Goal: Task Accomplishment & Management: Use online tool/utility

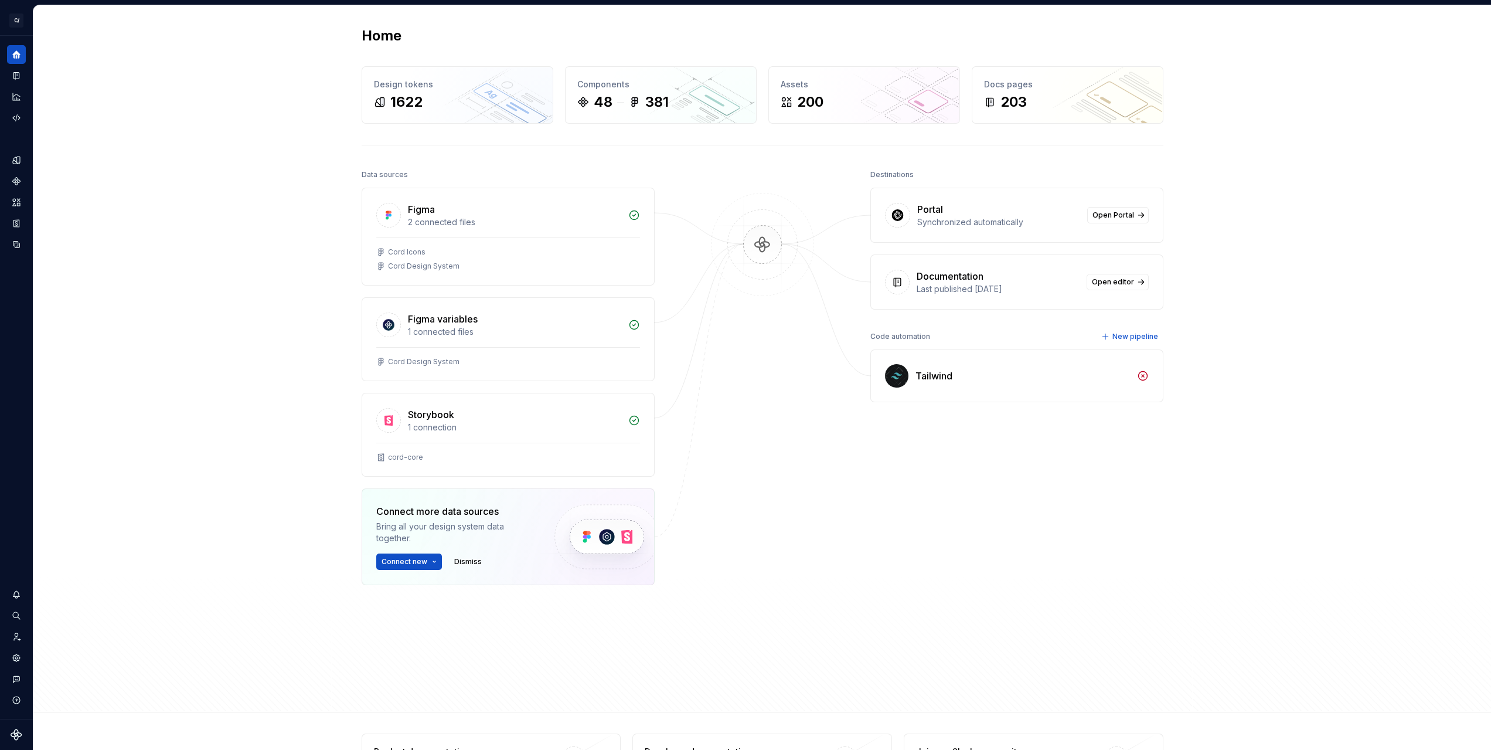
click at [235, 162] on div "Home Design tokens 1622 Components 48 381 Assets 200 Docs pages 203 Data source…" at bounding box center [762, 358] width 1458 height 707
click at [17, 115] on icon "Code automation" at bounding box center [16, 117] width 8 height 7
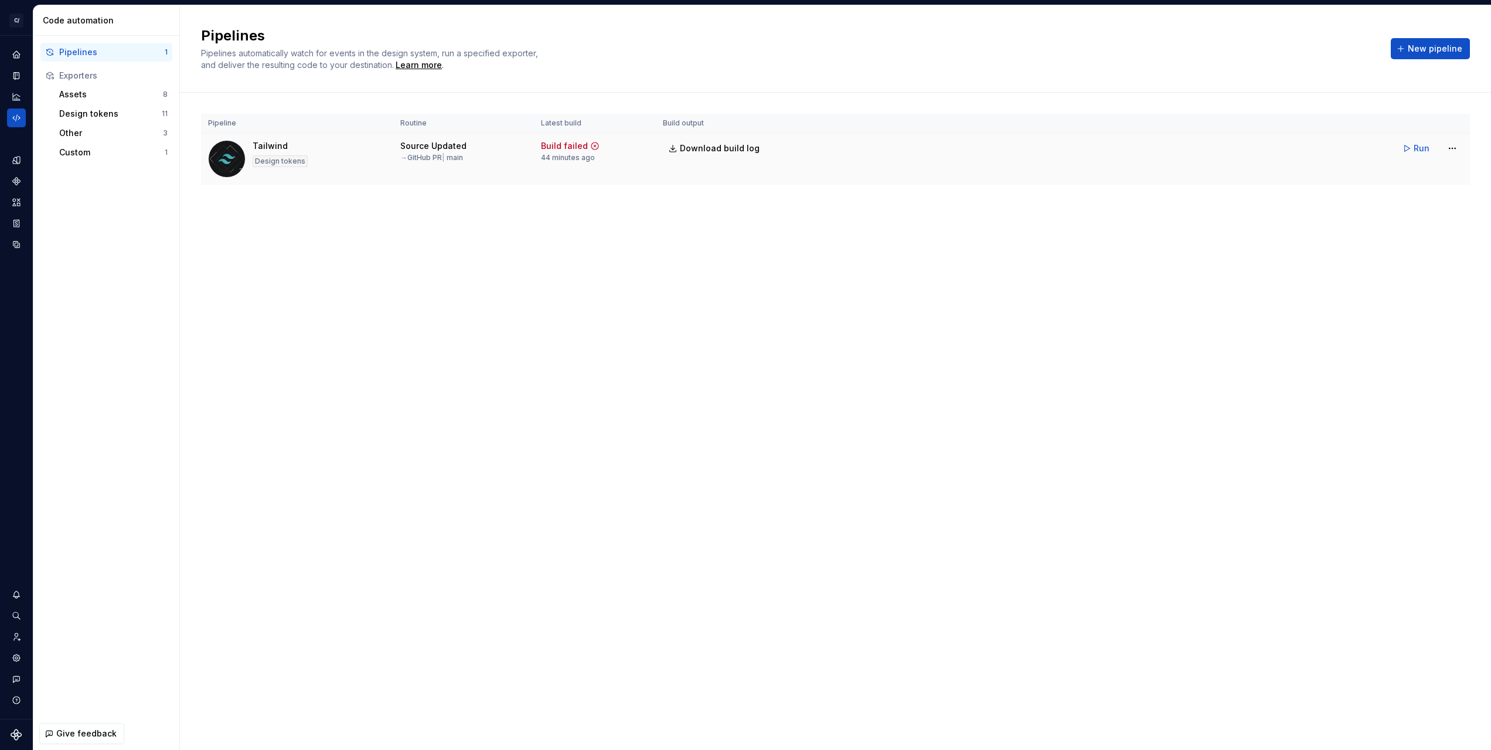
click at [414, 152] on div "Source Updated → GitHub PR | main" at bounding box center [433, 151] width 66 height 22
click at [257, 145] on div "Tailwind" at bounding box center [270, 146] width 35 height 12
click at [1459, 152] on html "C/ Cord DV Design system data Code automation Pipelines 1 Exporters Assets 8 De…" at bounding box center [745, 375] width 1491 height 750
click at [1431, 169] on div "Edit pipeline" at bounding box center [1437, 174] width 100 height 12
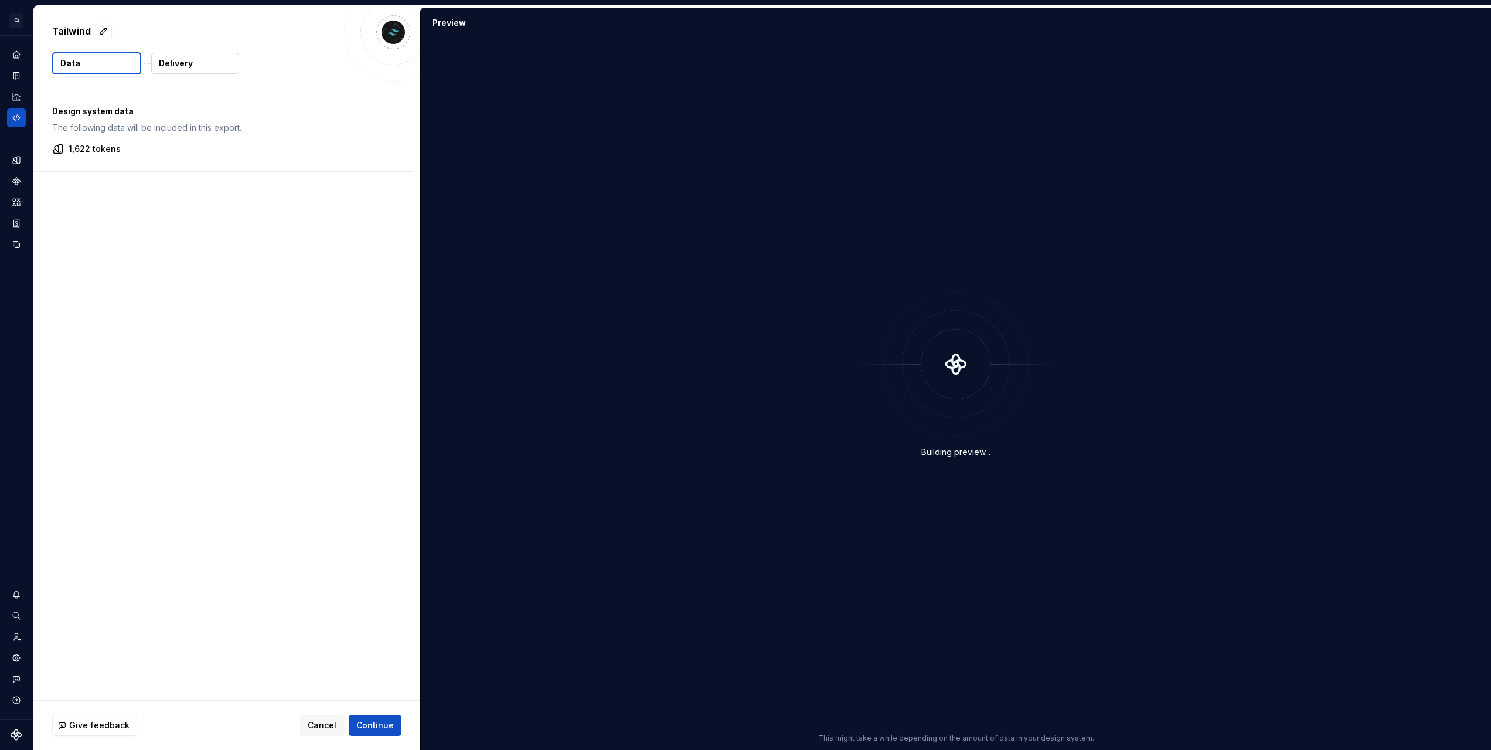
click at [196, 54] on button "Delivery" at bounding box center [195, 63] width 88 height 21
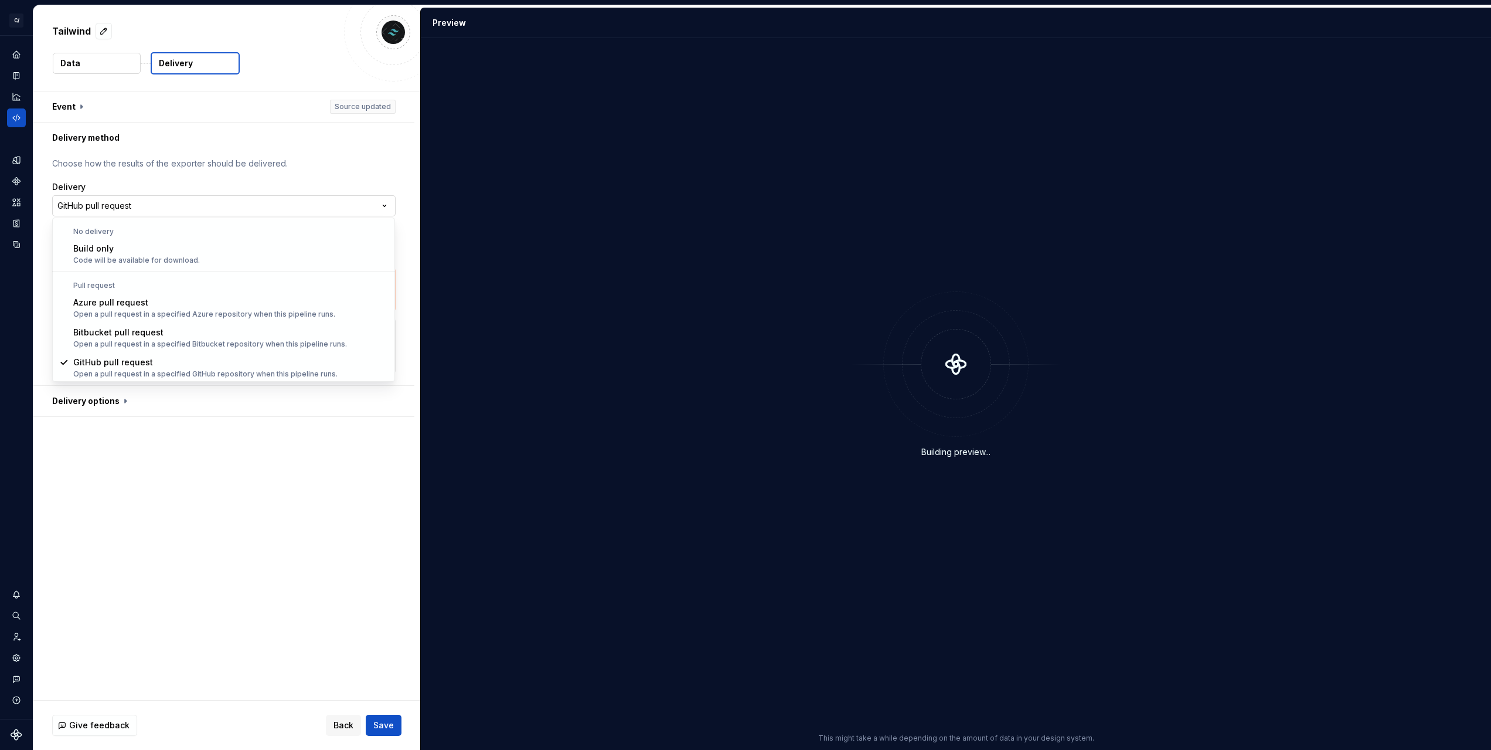
click at [168, 199] on html "**********" at bounding box center [745, 375] width 1491 height 750
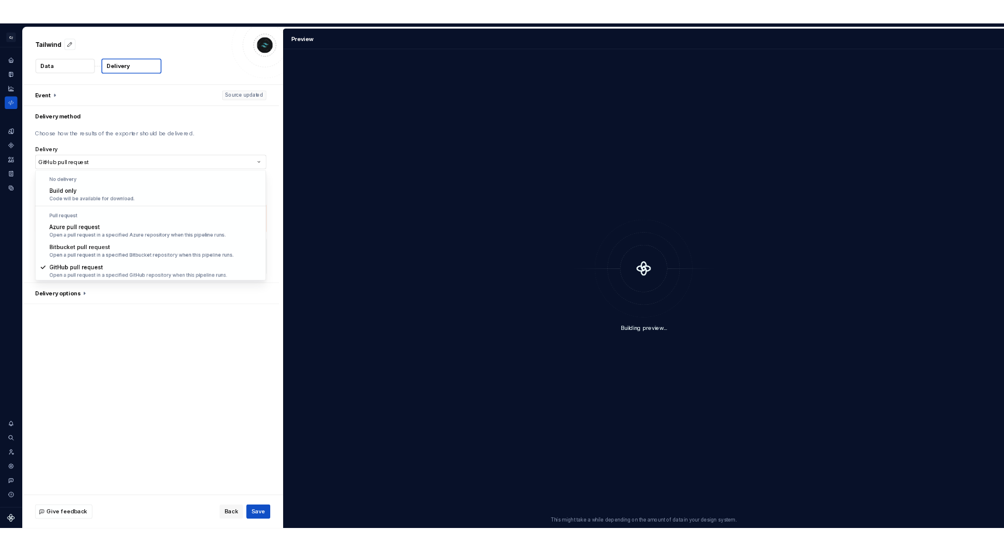
scroll to position [1, 0]
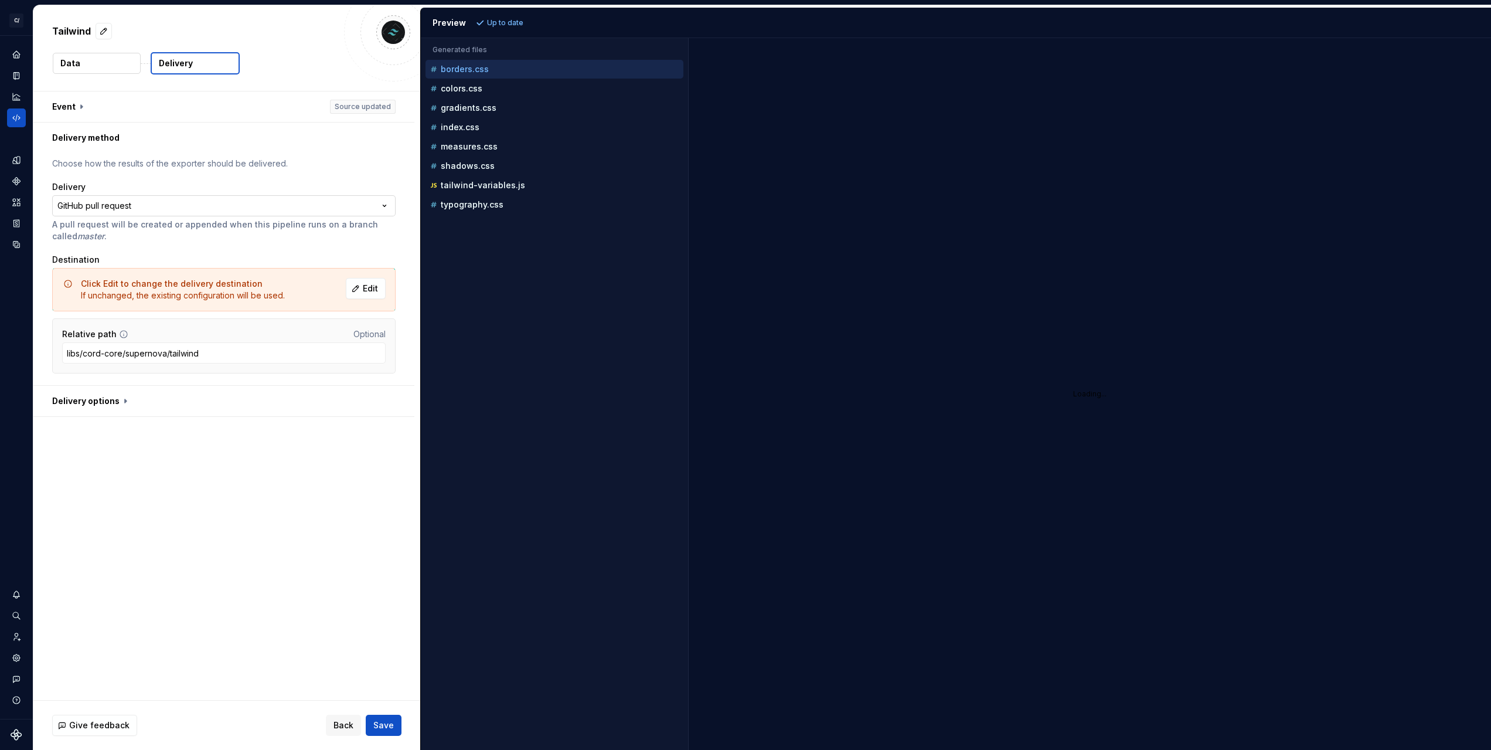
click at [168, 199] on html "**********" at bounding box center [745, 375] width 1491 height 750
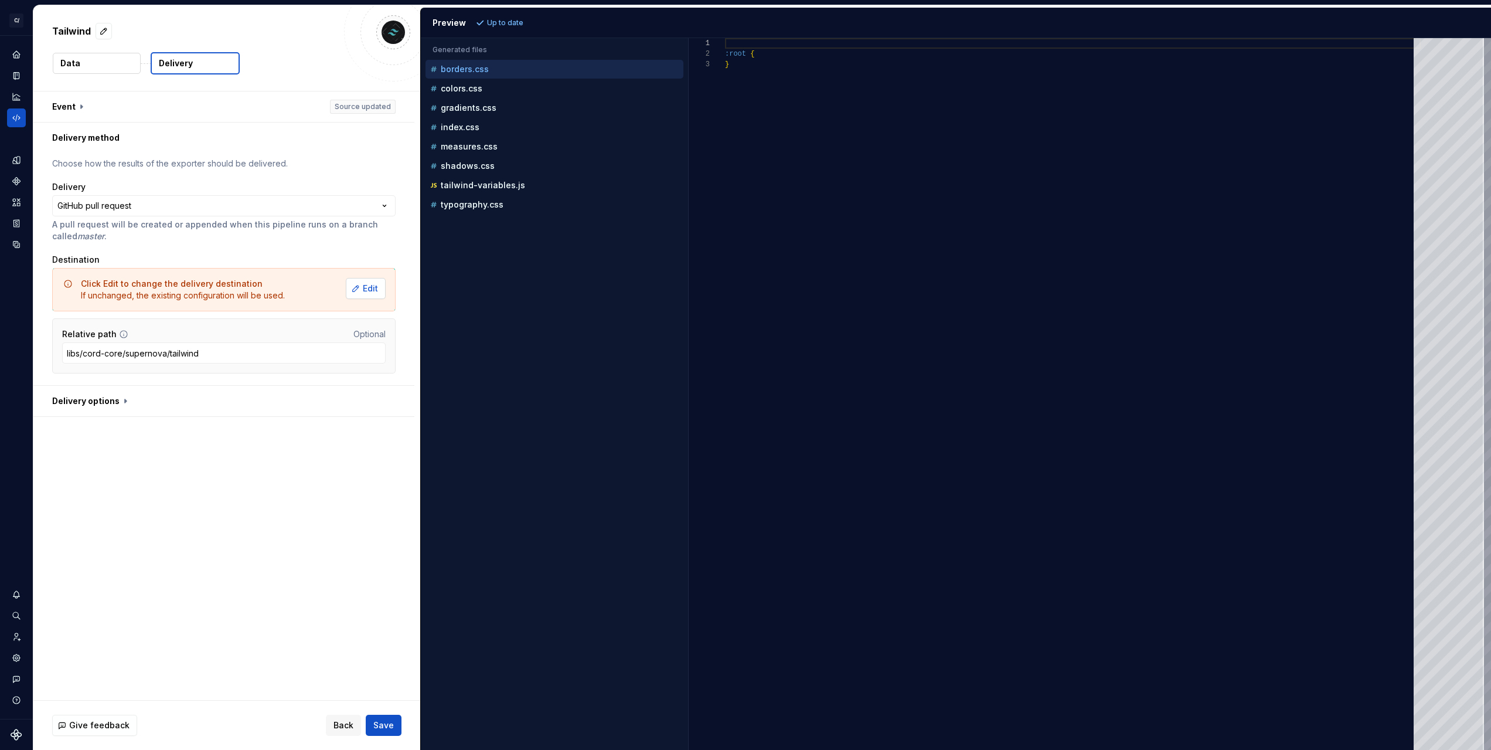
click at [375, 292] on span "Edit" at bounding box center [370, 289] width 15 height 12
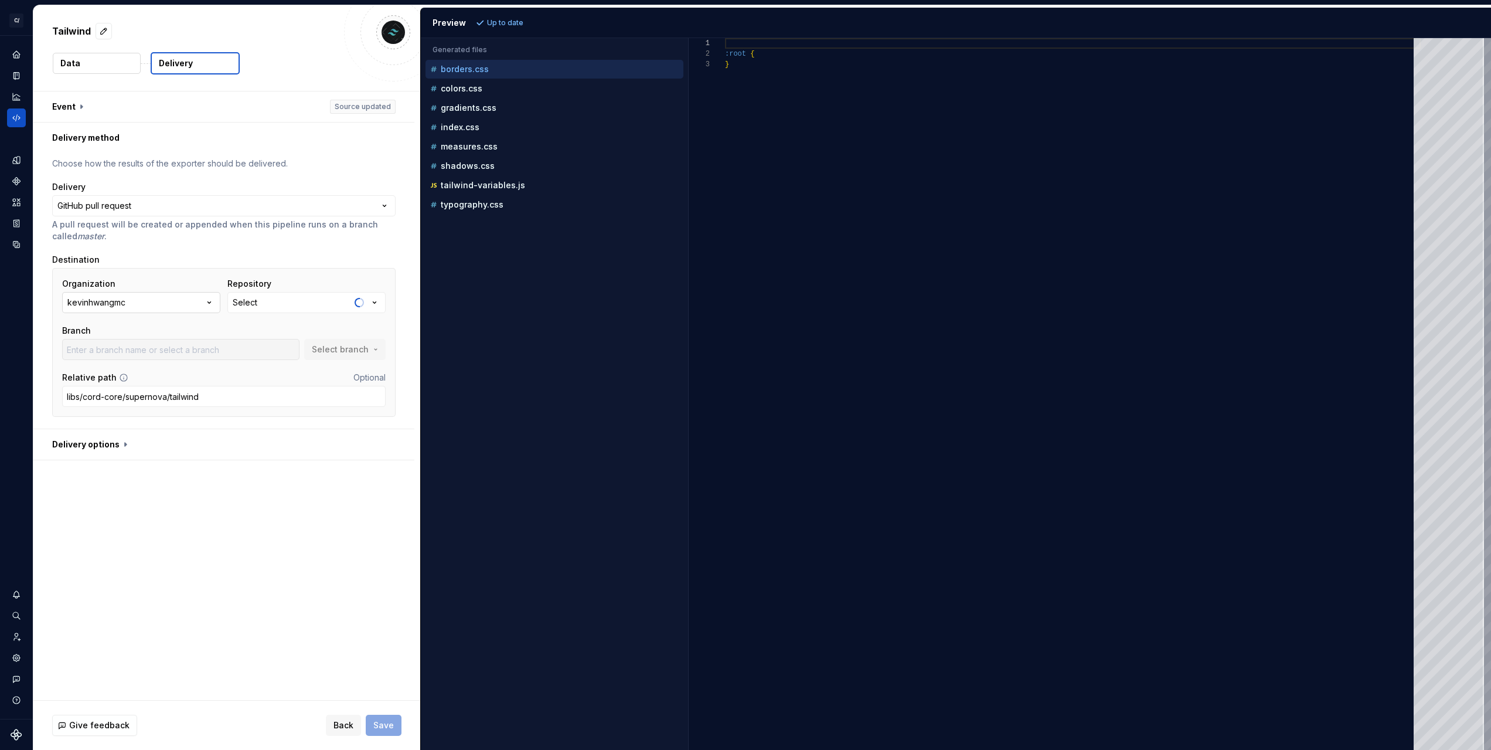
click at [115, 305] on div "kevinhwangmc" at bounding box center [96, 303] width 58 height 12
click at [261, 305] on button "Select" at bounding box center [306, 302] width 158 height 21
click at [168, 309] on button "kevinhwangmc" at bounding box center [141, 302] width 158 height 21
type input "master"
click at [152, 370] on div "Connect GitHub account" at bounding box center [146, 374] width 101 height 12
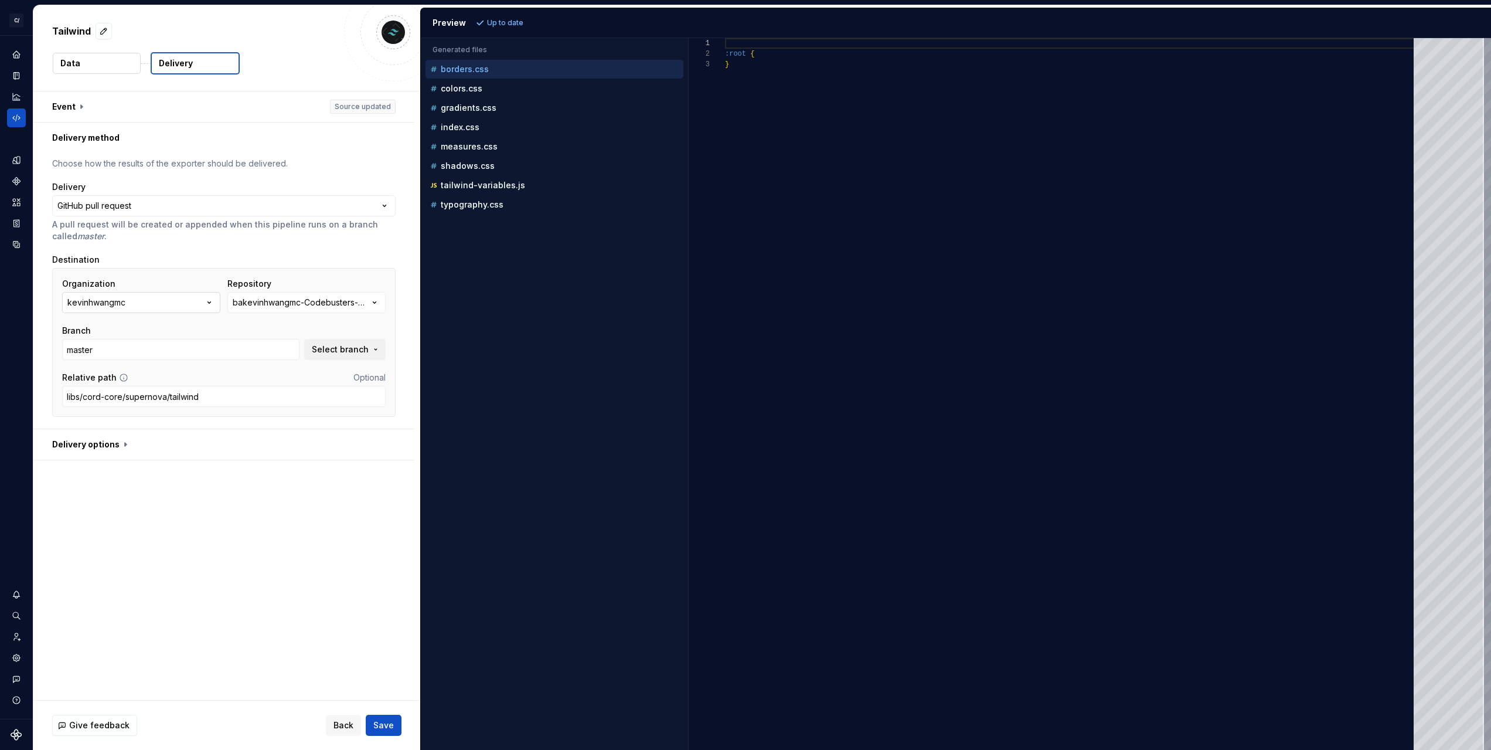
click at [122, 312] on button "kevinhwangmc" at bounding box center [141, 302] width 158 height 21
click at [475, 295] on div "Accessibility guide for tree . Navigate the tree with the arrow keys. Common tr…" at bounding box center [554, 403] width 267 height 693
click at [300, 306] on div "bakevinhwangmc-Codebusters-POC-PWA-Sample" at bounding box center [301, 303] width 136 height 12
click at [533, 288] on div "Accessibility guide for tree . Navigate the tree with the arrow keys. Common tr…" at bounding box center [554, 403] width 267 height 693
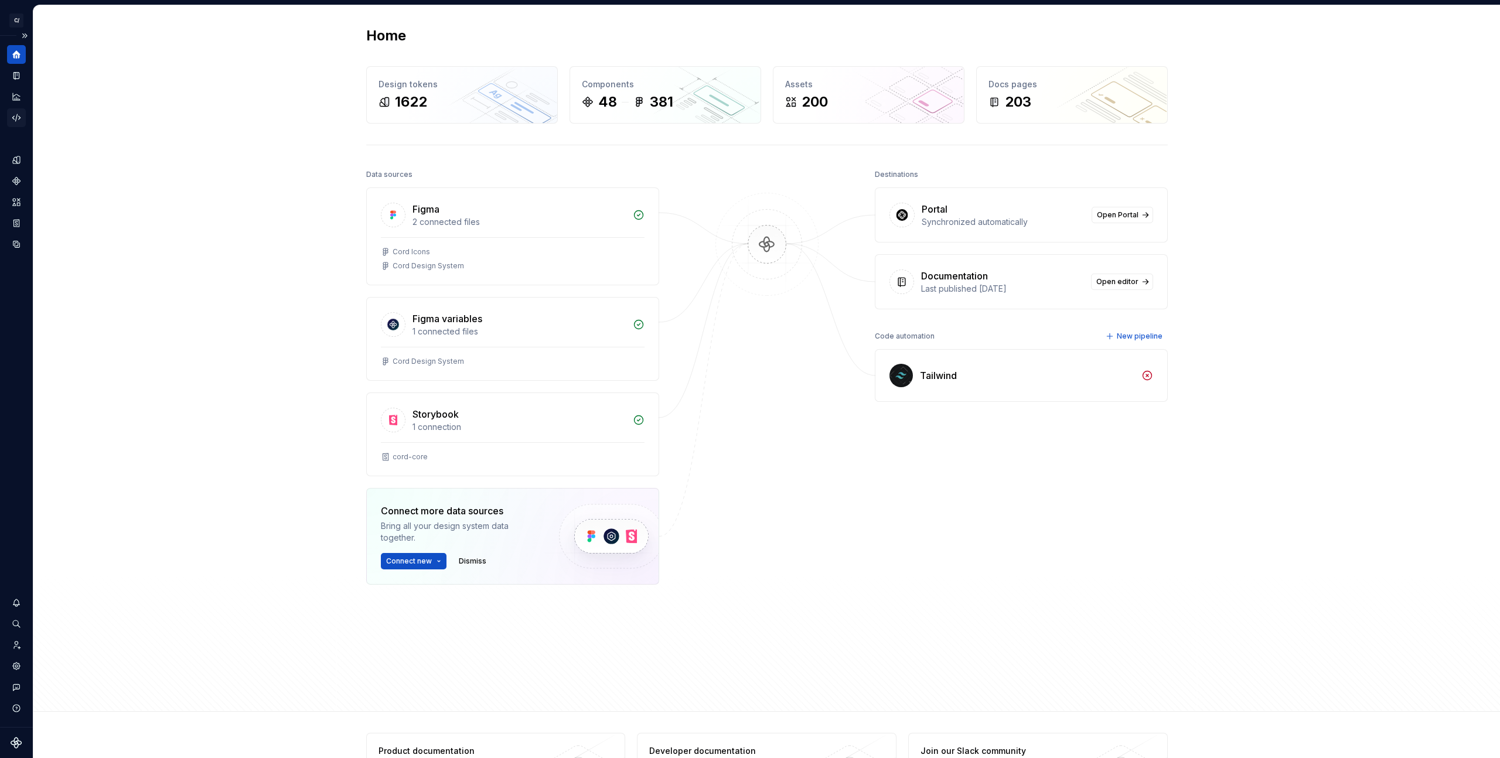
click at [16, 118] on icon "Code automation" at bounding box center [16, 118] width 11 height 11
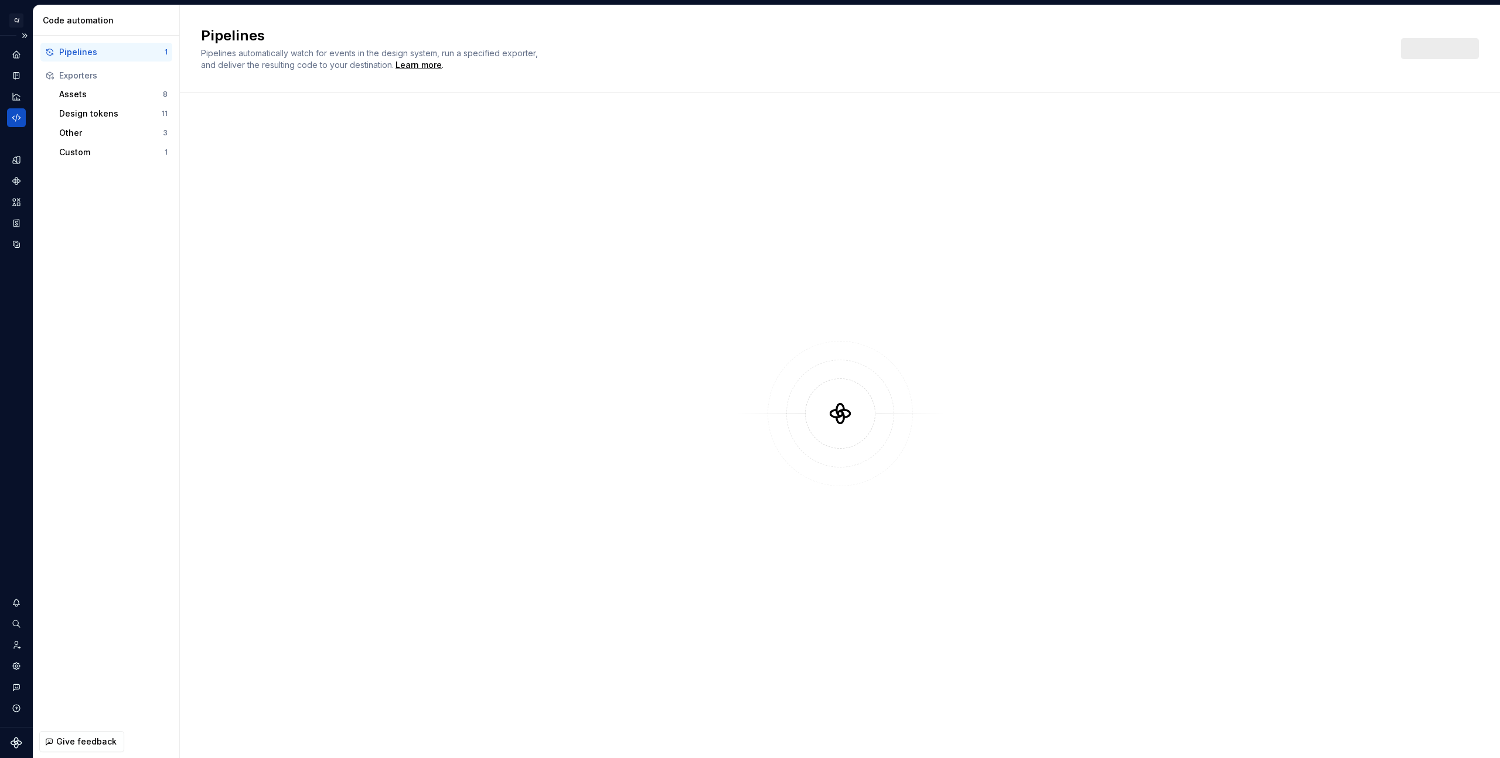
click at [18, 120] on icon "Code automation" at bounding box center [16, 118] width 11 height 11
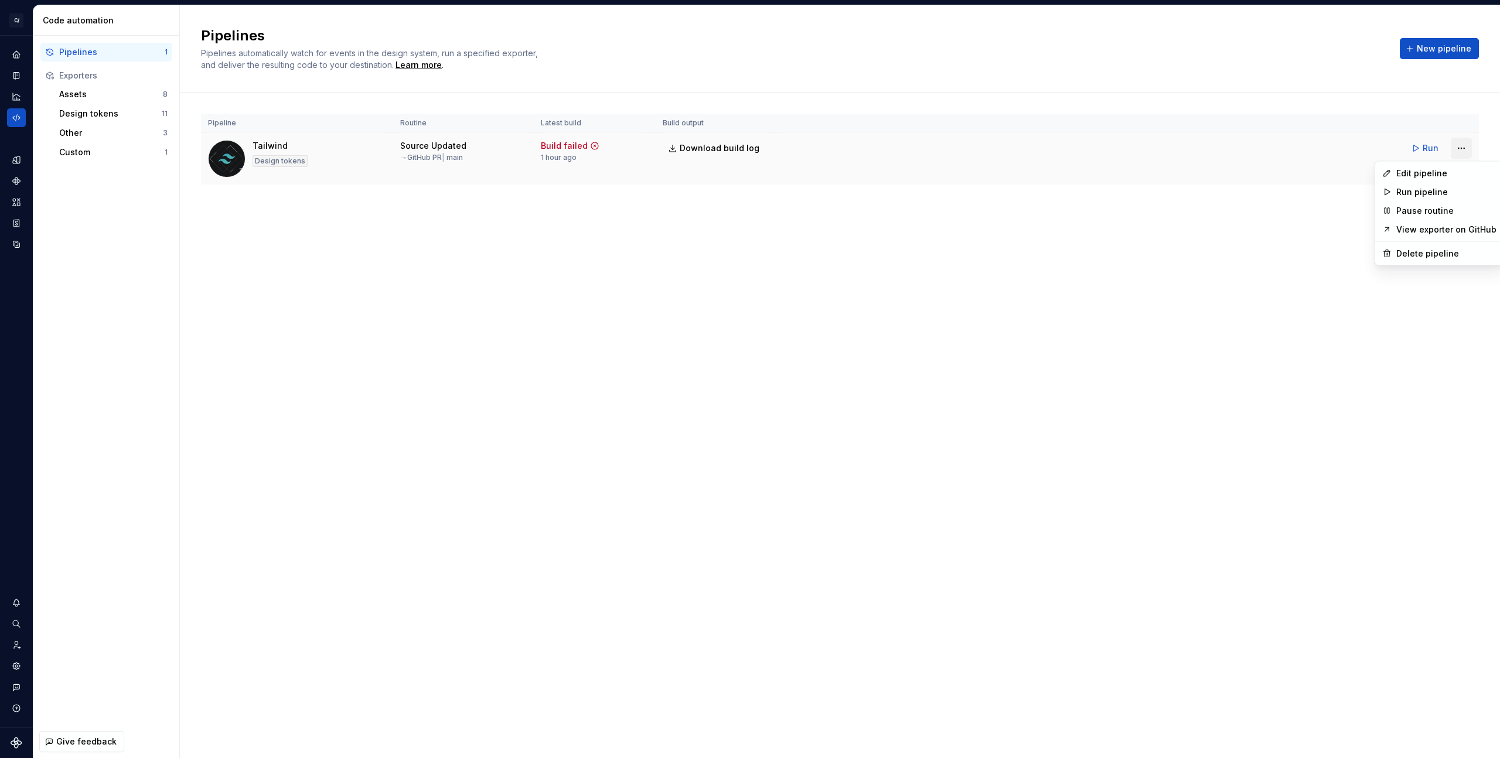
click at [1464, 152] on html "C/ Cord DV Design system data Code automation Pipelines 1 Exporters Assets 8 De…" at bounding box center [750, 379] width 1500 height 758
click at [1392, 250] on div "Delete pipeline" at bounding box center [1440, 253] width 124 height 19
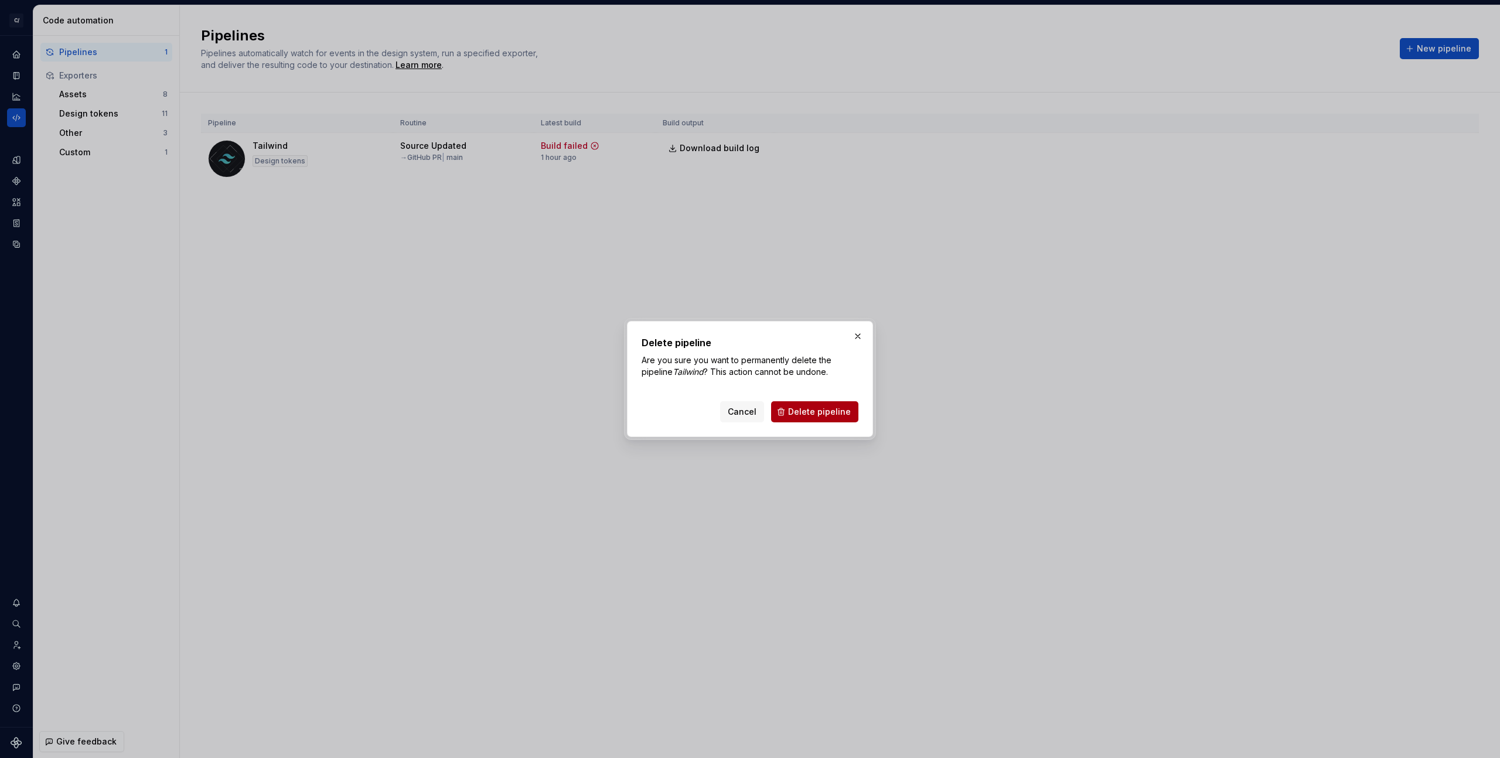
click at [802, 412] on span "Delete pipeline" at bounding box center [819, 412] width 63 height 12
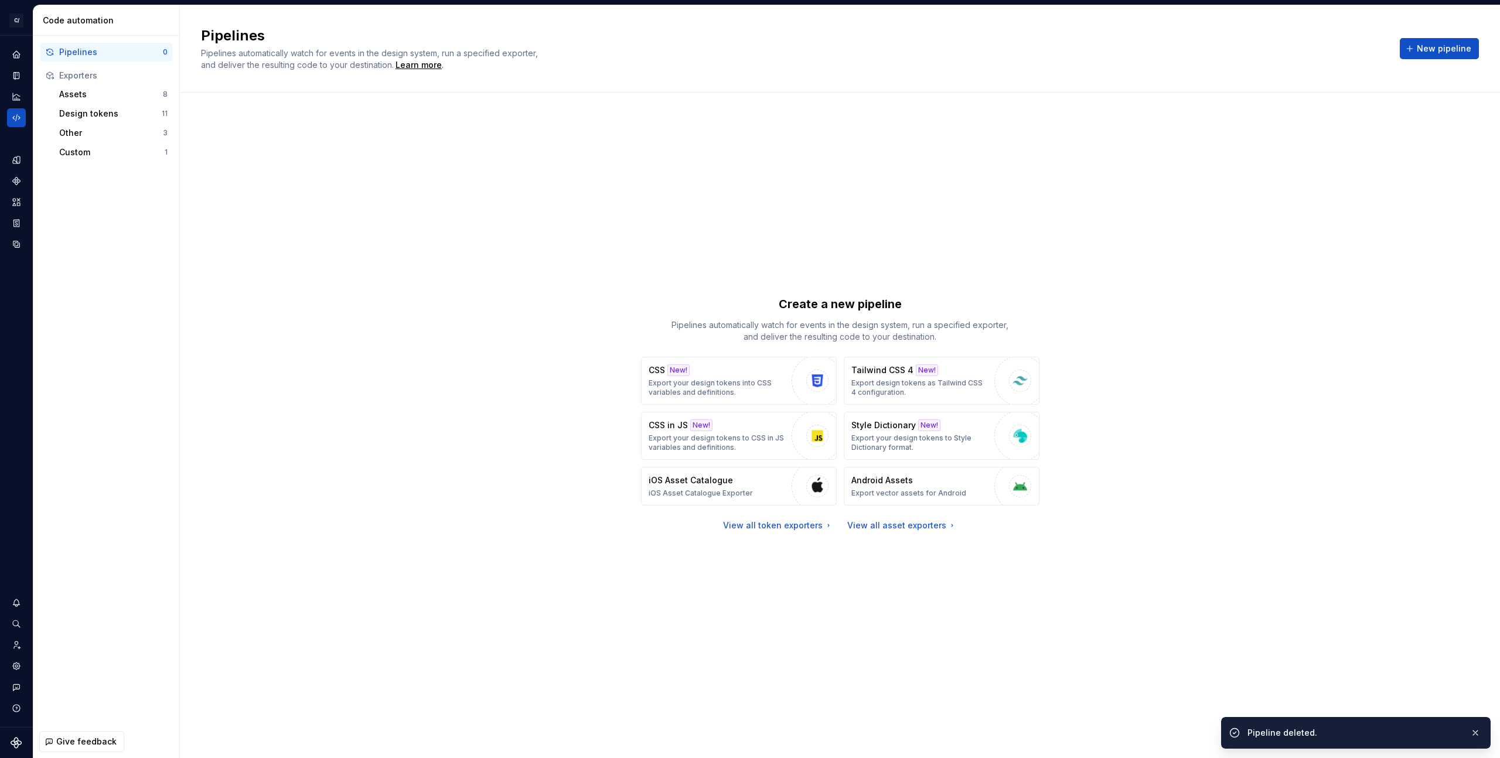
click at [584, 407] on div "Create a new pipeline Pipelines automatically watch for events in the design sy…" at bounding box center [840, 414] width 1278 height 600
click at [1434, 46] on span "New pipeline" at bounding box center [1444, 49] width 55 height 12
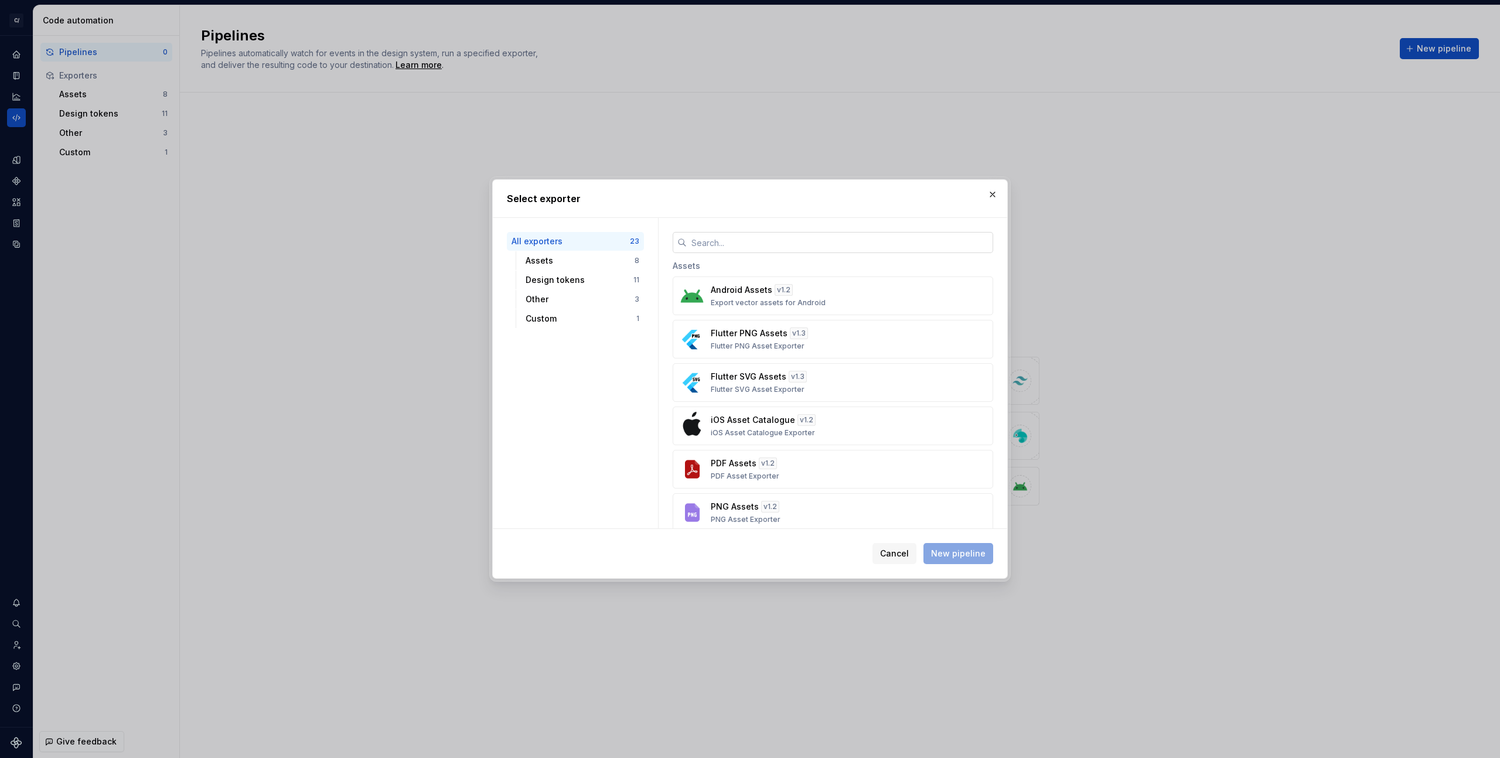
click at [736, 244] on input "text" at bounding box center [840, 242] width 307 height 21
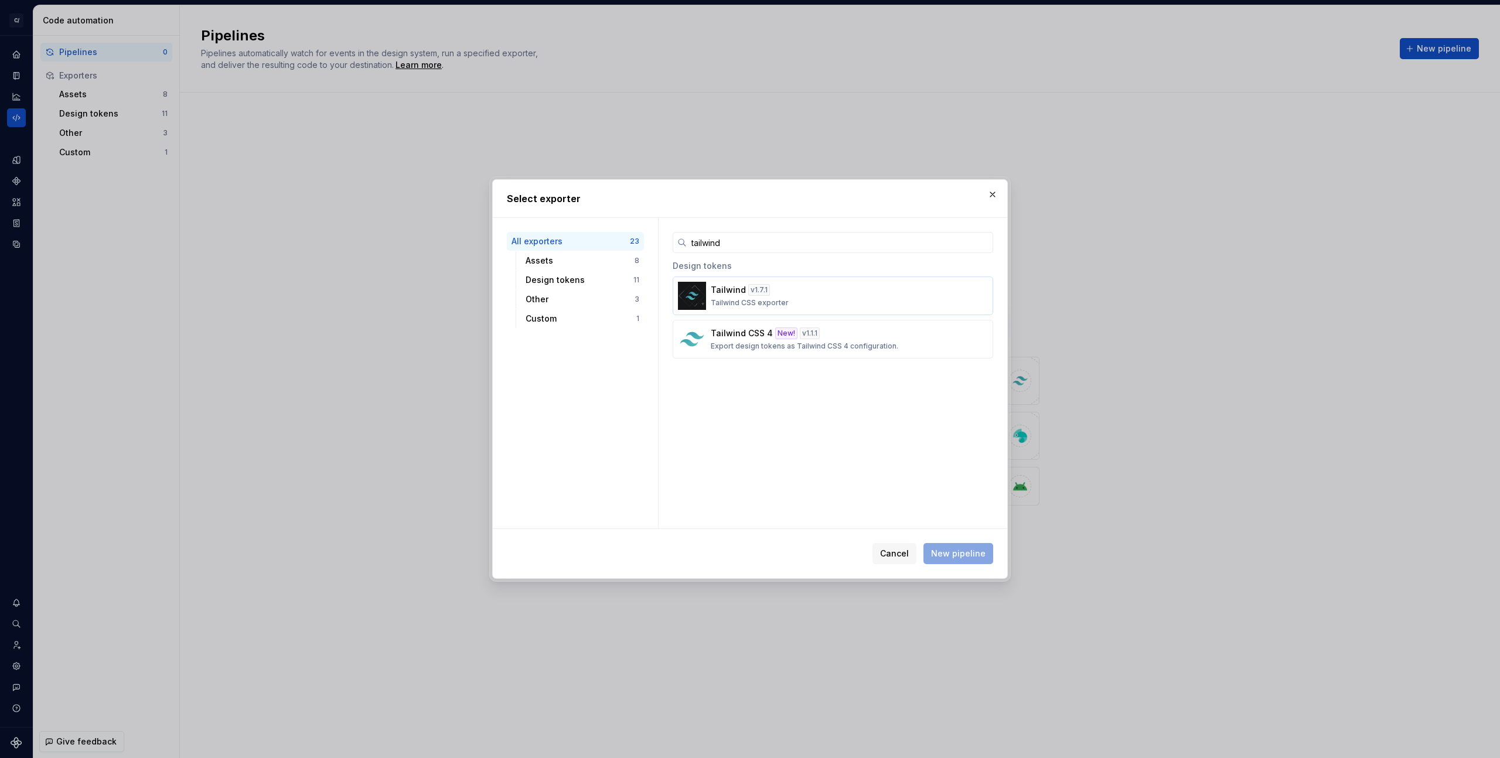
type input "tailwind"
click at [826, 309] on button "Tailwind v 1.7.1 Tailwind CSS exporter" at bounding box center [833, 296] width 321 height 39
click at [986, 554] on button "New pipeline" at bounding box center [959, 553] width 70 height 21
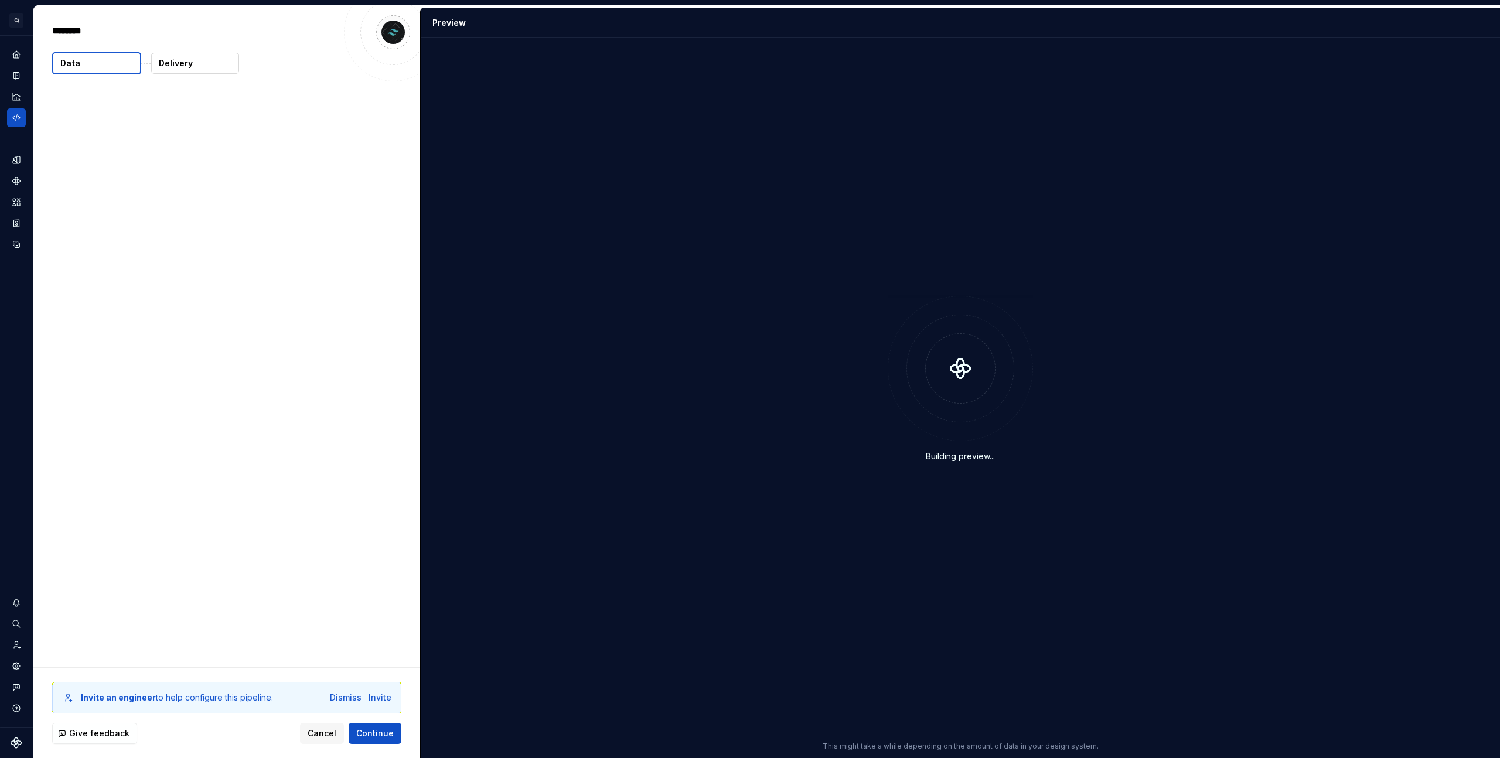
type textarea "*"
click at [151, 65] on div "Delivery" at bounding box center [195, 63] width 89 height 22
click at [164, 63] on p "Delivery" at bounding box center [176, 63] width 34 height 12
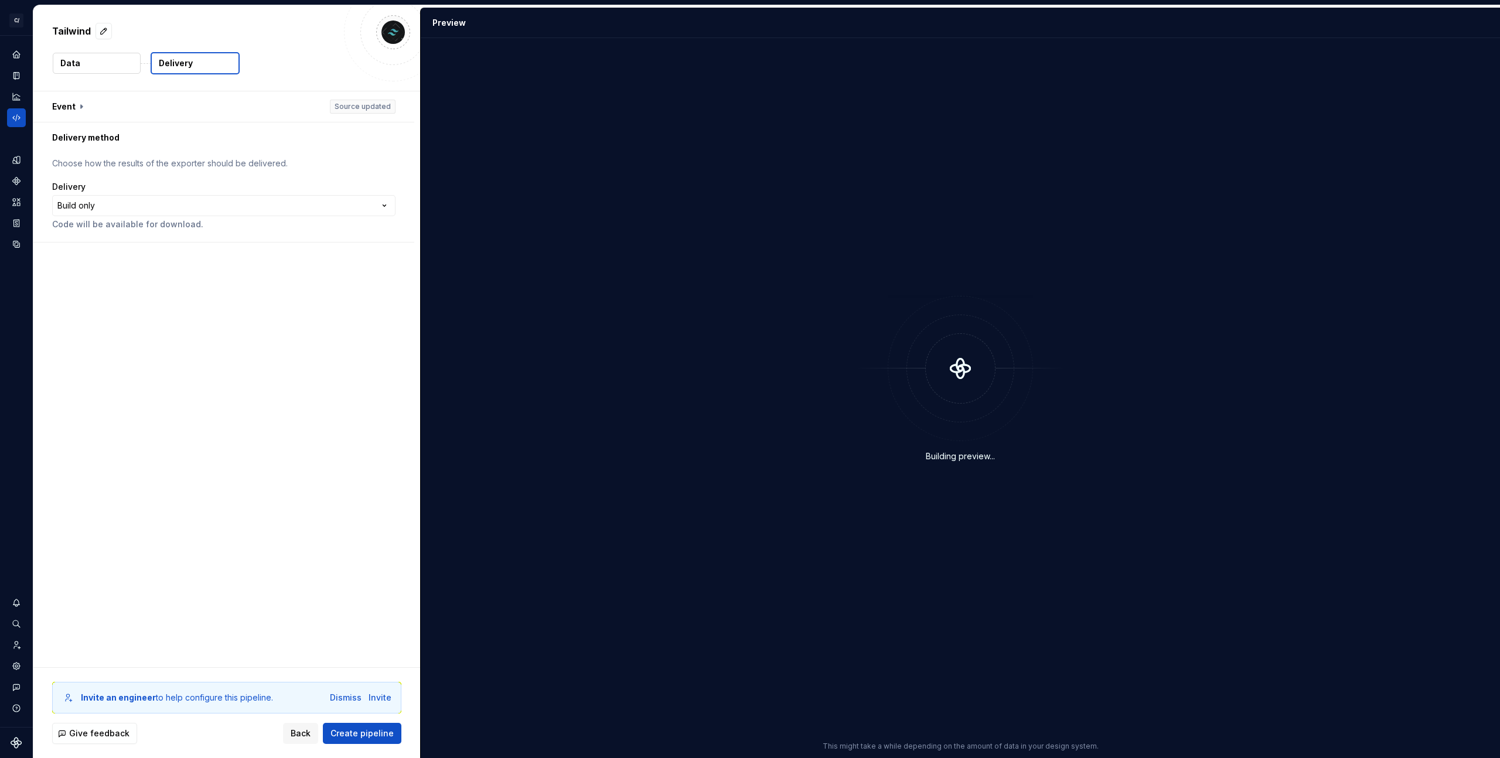
click at [172, 63] on p "Delivery" at bounding box center [176, 63] width 34 height 12
click at [95, 200] on html "**********" at bounding box center [750, 379] width 1500 height 758
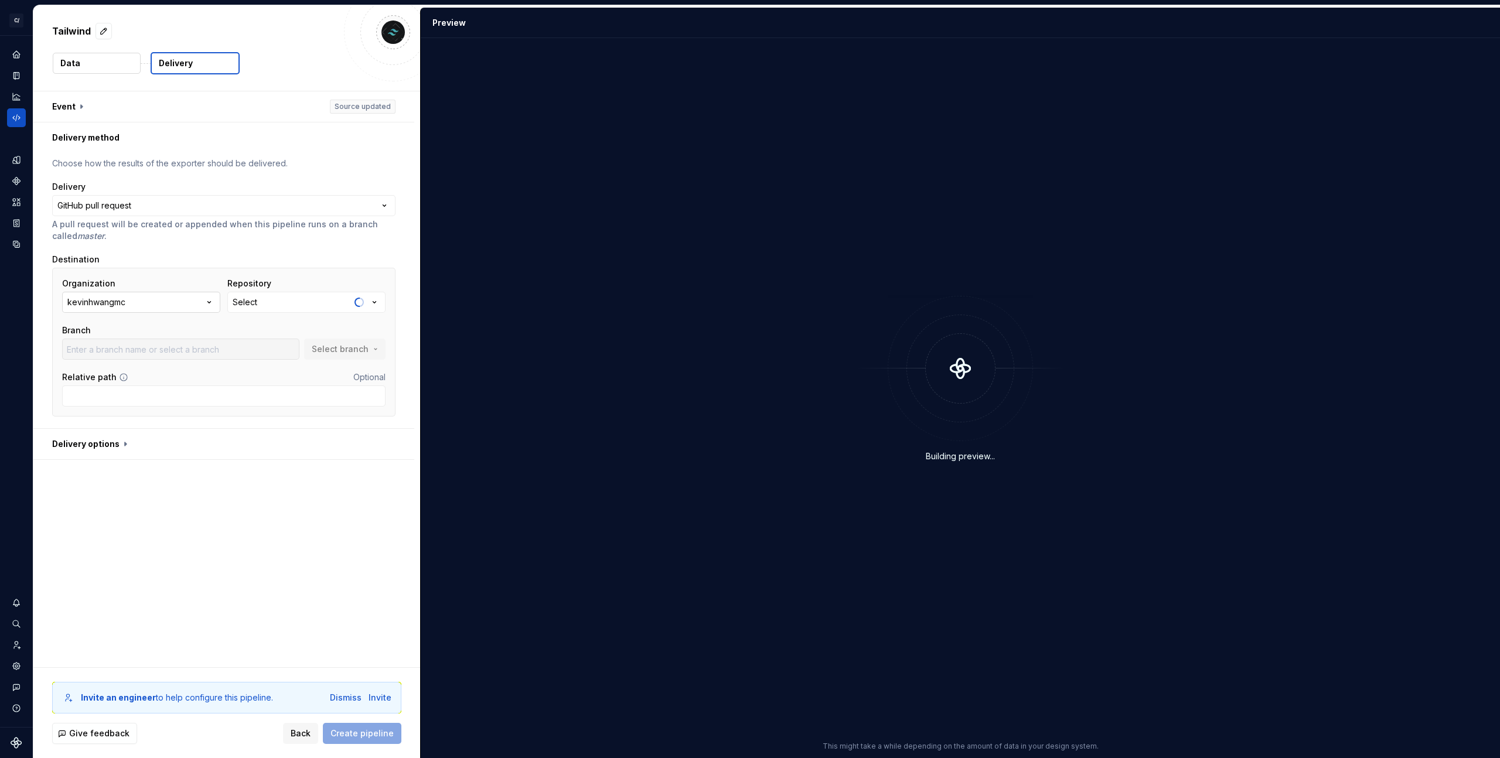
click at [111, 304] on div "kevinhwangmc" at bounding box center [96, 303] width 58 height 12
click at [129, 375] on div "Connect GitHub account" at bounding box center [146, 374] width 101 height 12
type input "master"
click at [149, 310] on button "kevinhwangmc" at bounding box center [141, 302] width 158 height 21
click at [212, 549] on div "**********" at bounding box center [226, 379] width 387 height 576
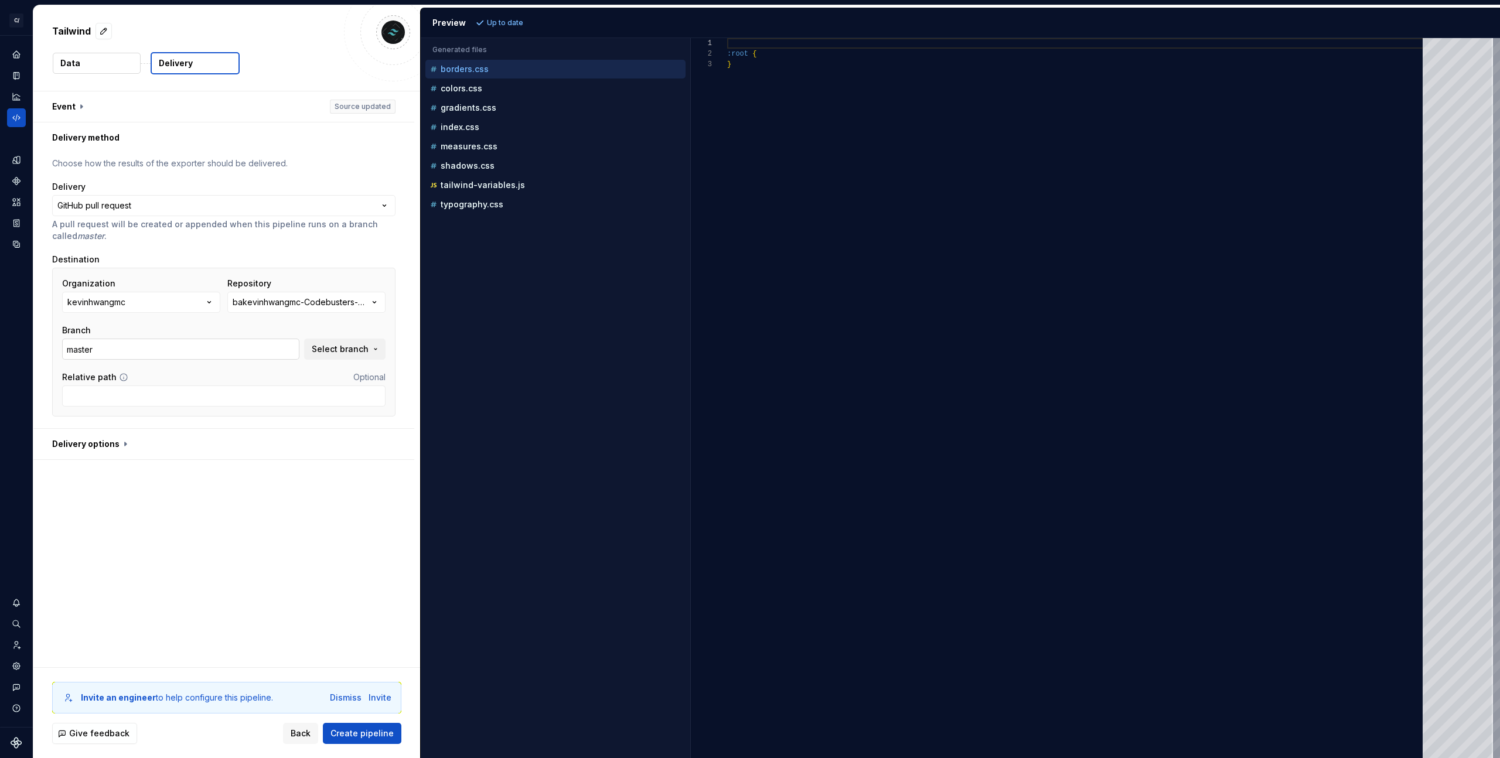
click at [139, 348] on input "master" at bounding box center [180, 349] width 237 height 21
click at [158, 314] on div "Organization kevinhwangmc Repository bakevinhwangmc-Codebusters-POC-PWA-Sample …" at bounding box center [224, 319] width 324 height 82
click at [161, 312] on button "kevinhwangmc" at bounding box center [141, 302] width 158 height 21
click at [164, 309] on button "kevinhwangmc" at bounding box center [141, 302] width 158 height 21
type textarea "******* *"
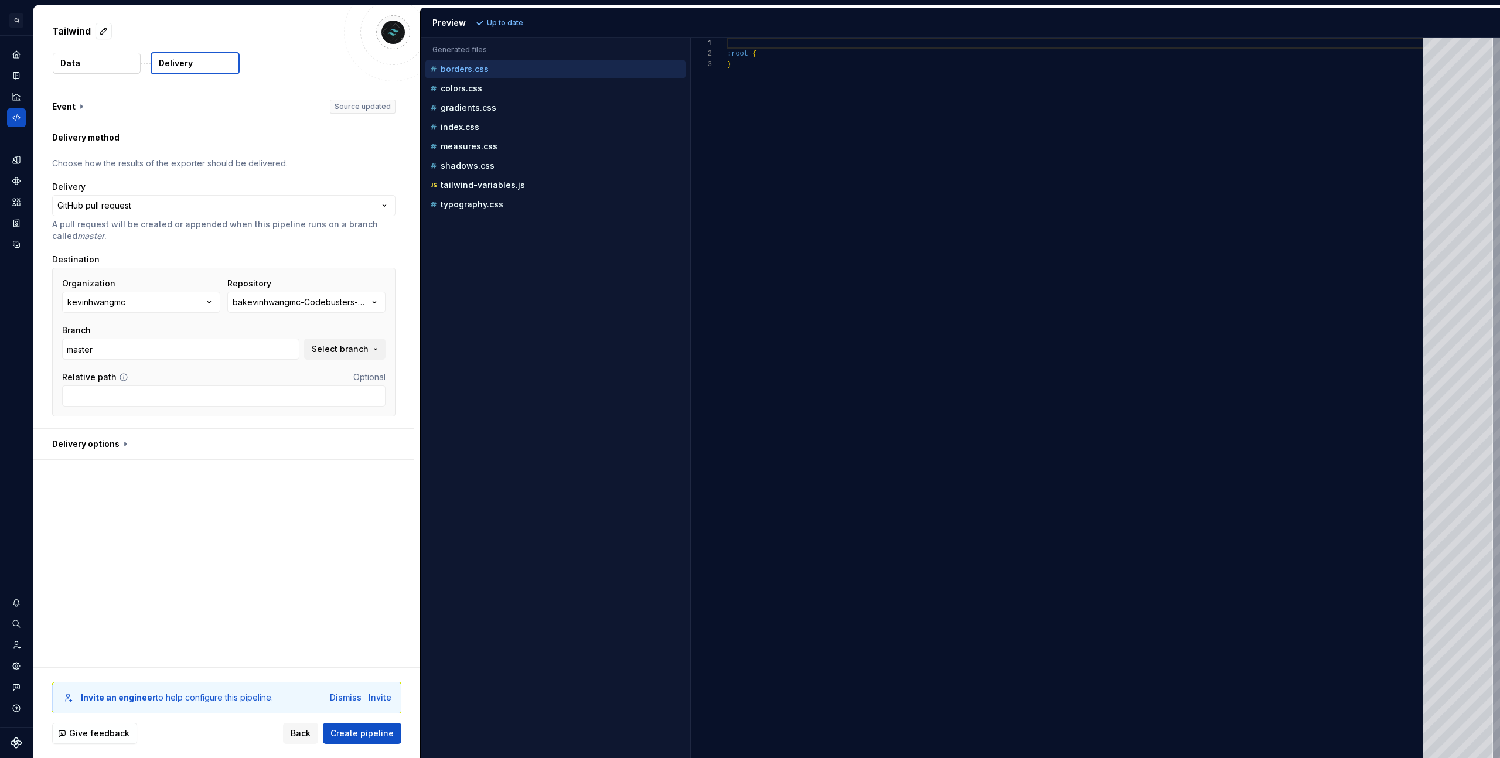
scroll to position [21, 4]
click at [1023, 375] on div ":root { }" at bounding box center [1078, 398] width 703 height 720
click at [94, 297] on div "kevinhwangmc" at bounding box center [96, 303] width 58 height 12
click at [1149, 325] on div ":root { }" at bounding box center [1078, 398] width 703 height 720
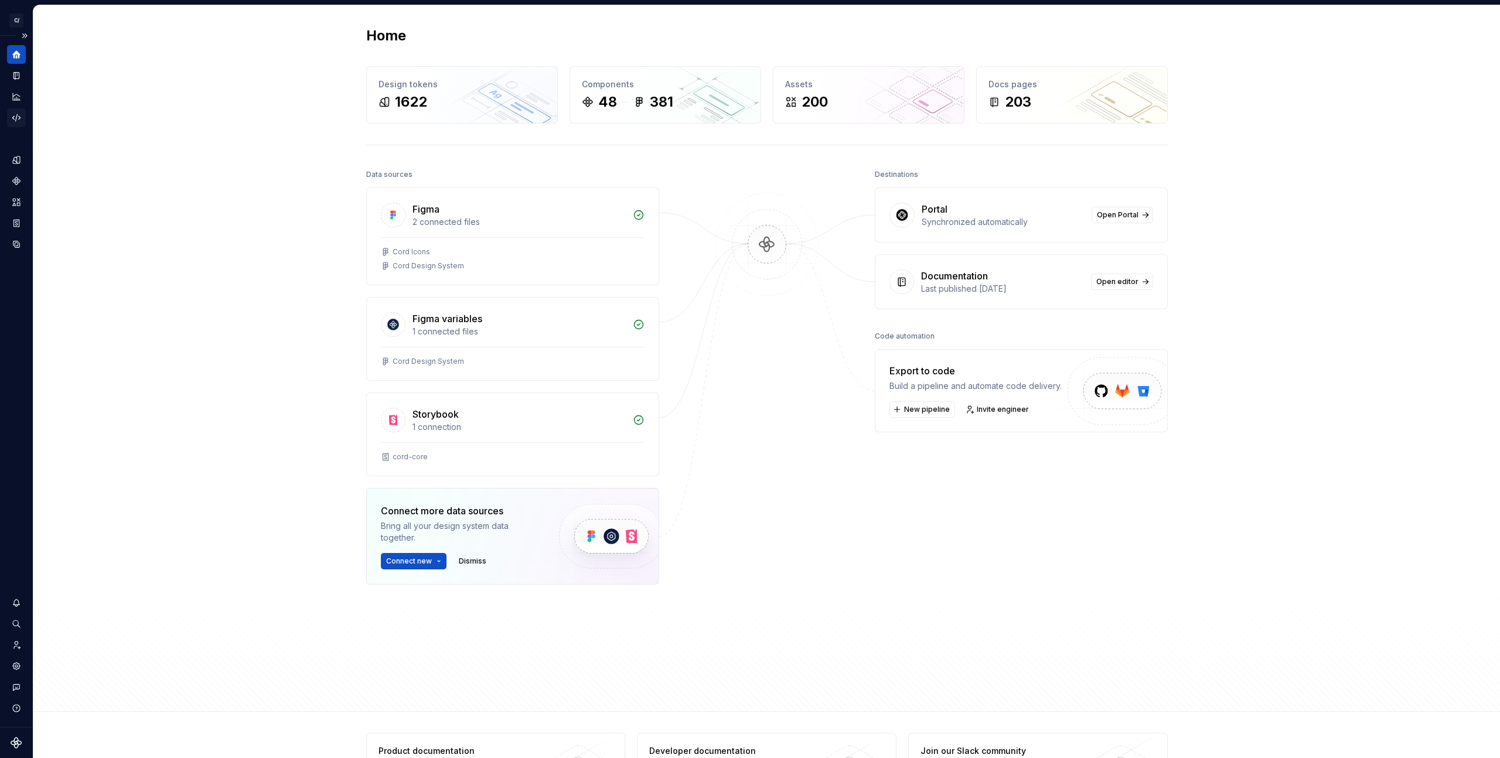
click at [19, 123] on div "Code automation" at bounding box center [16, 117] width 19 height 19
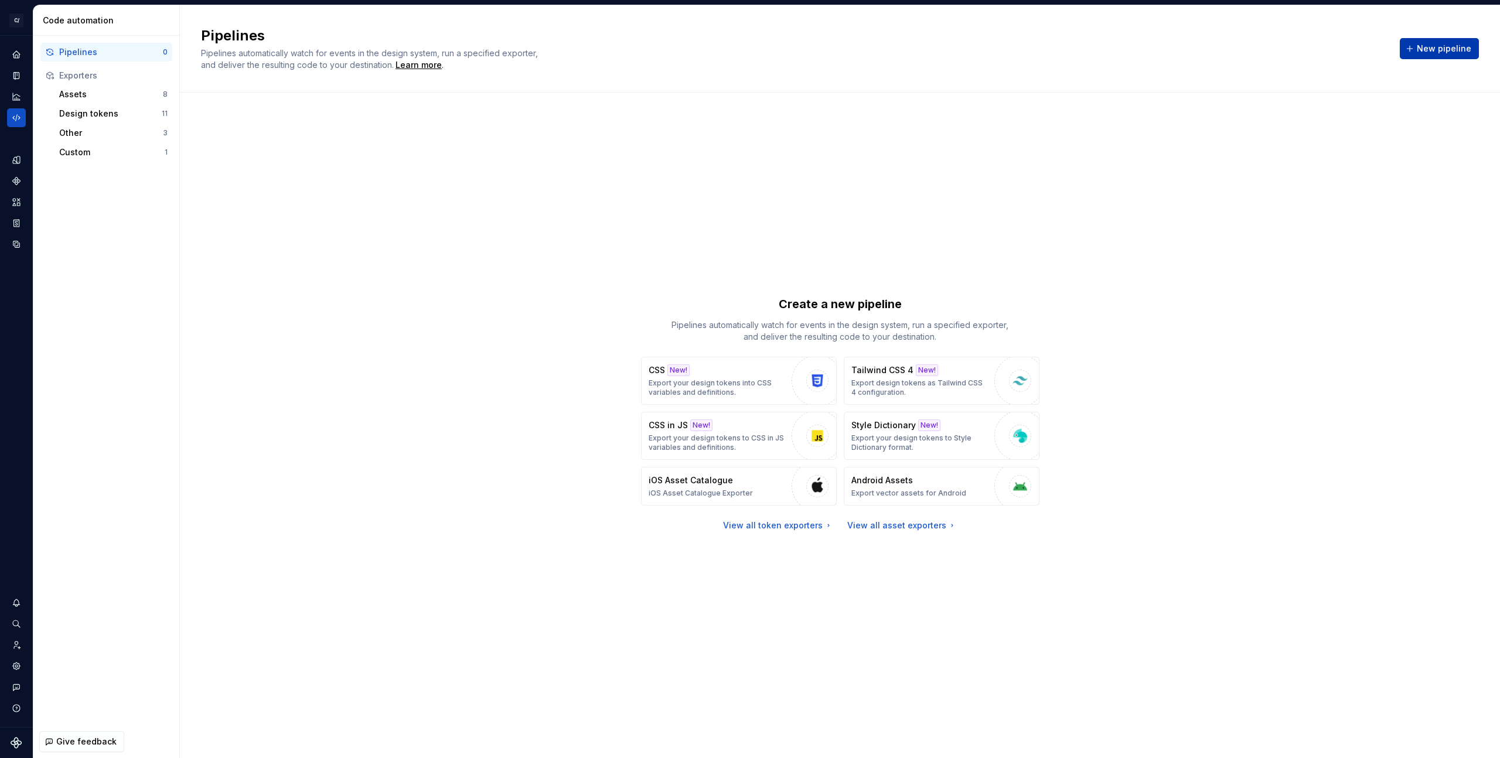
click at [1431, 46] on span "New pipeline" at bounding box center [1444, 49] width 55 height 12
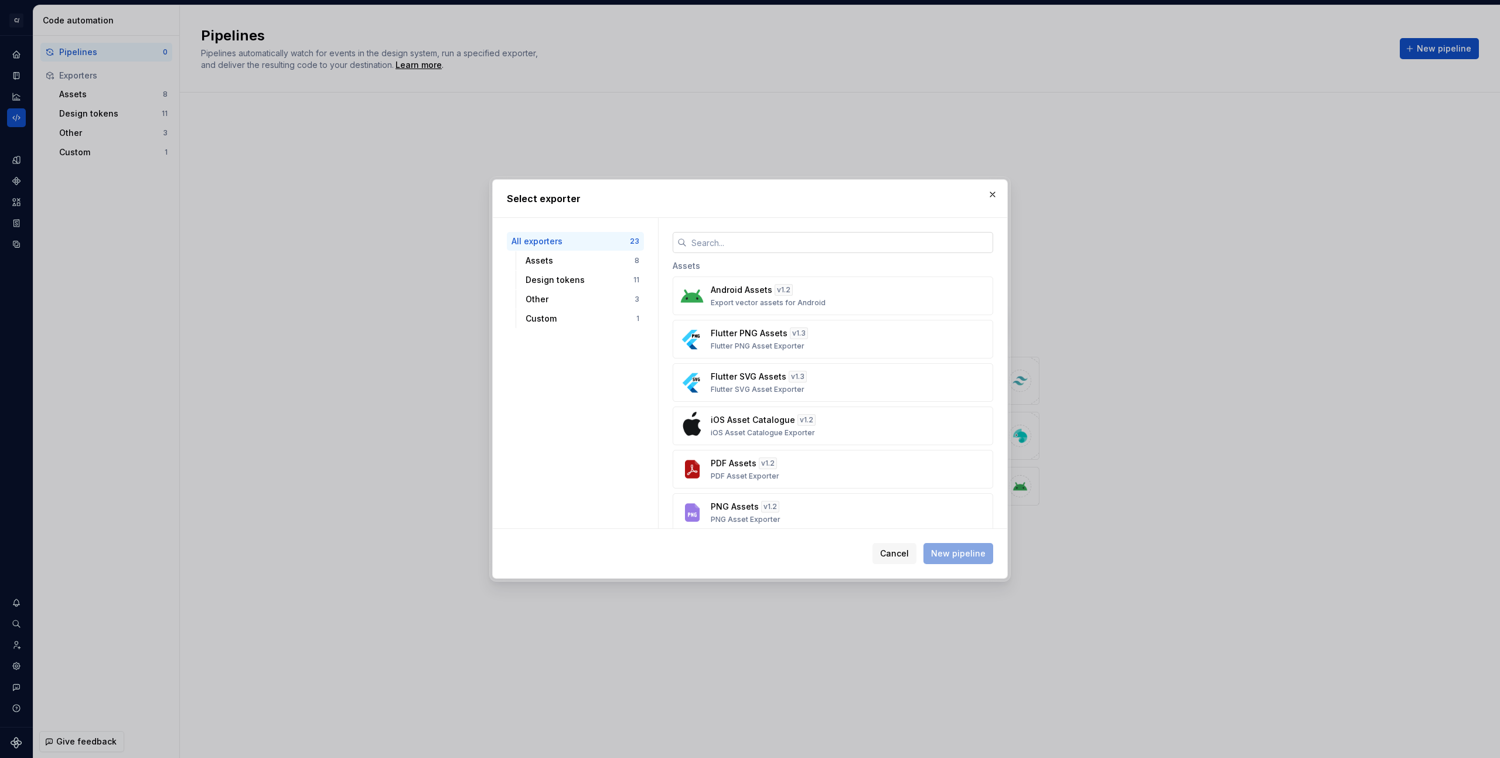
click at [750, 245] on input "text" at bounding box center [840, 242] width 307 height 21
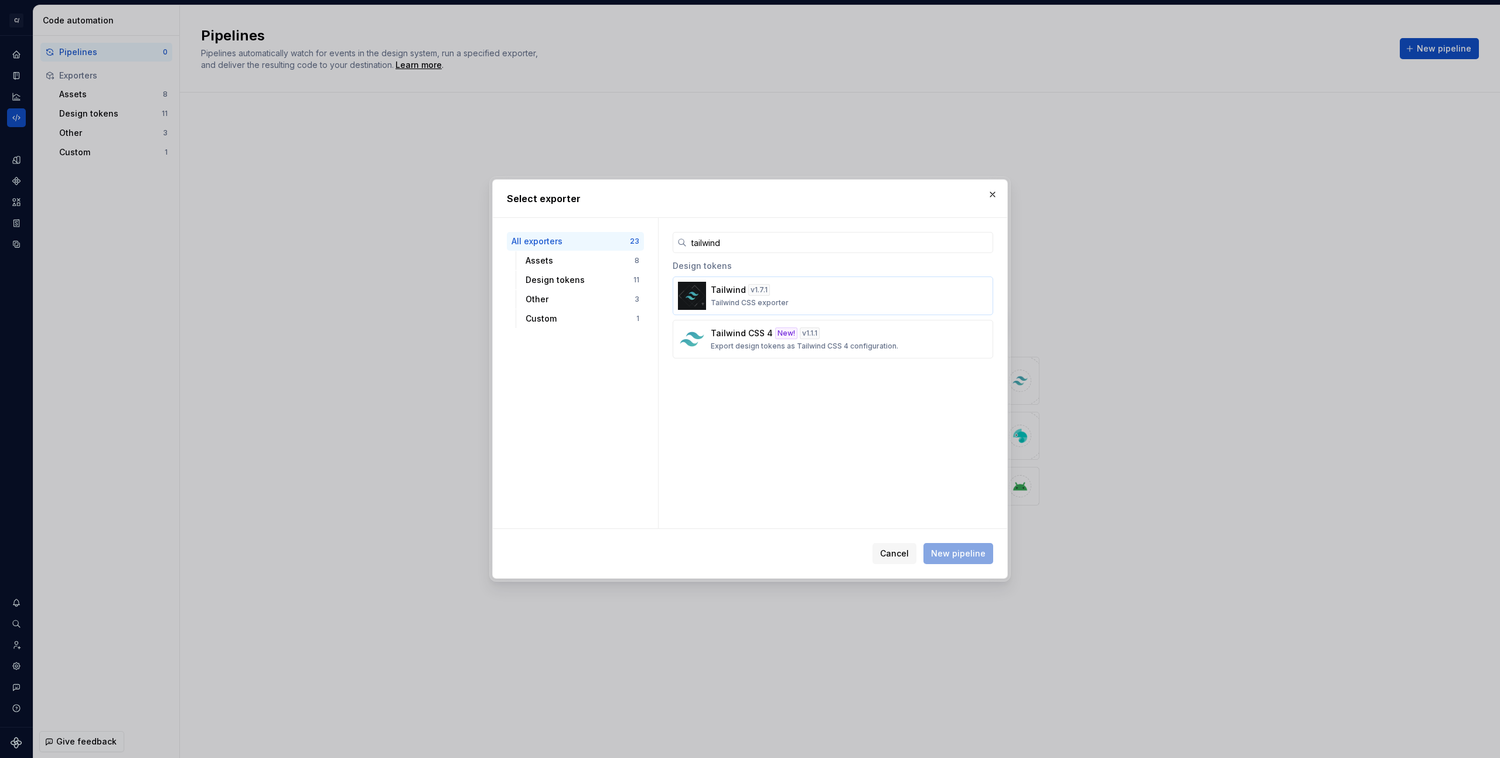
type input "tailwind"
click at [742, 299] on p "Tailwind CSS exporter" at bounding box center [750, 302] width 78 height 9
click at [743, 300] on p "Tailwind CSS exporter" at bounding box center [750, 302] width 78 height 9
click at [961, 544] on button "New pipeline" at bounding box center [959, 553] width 70 height 21
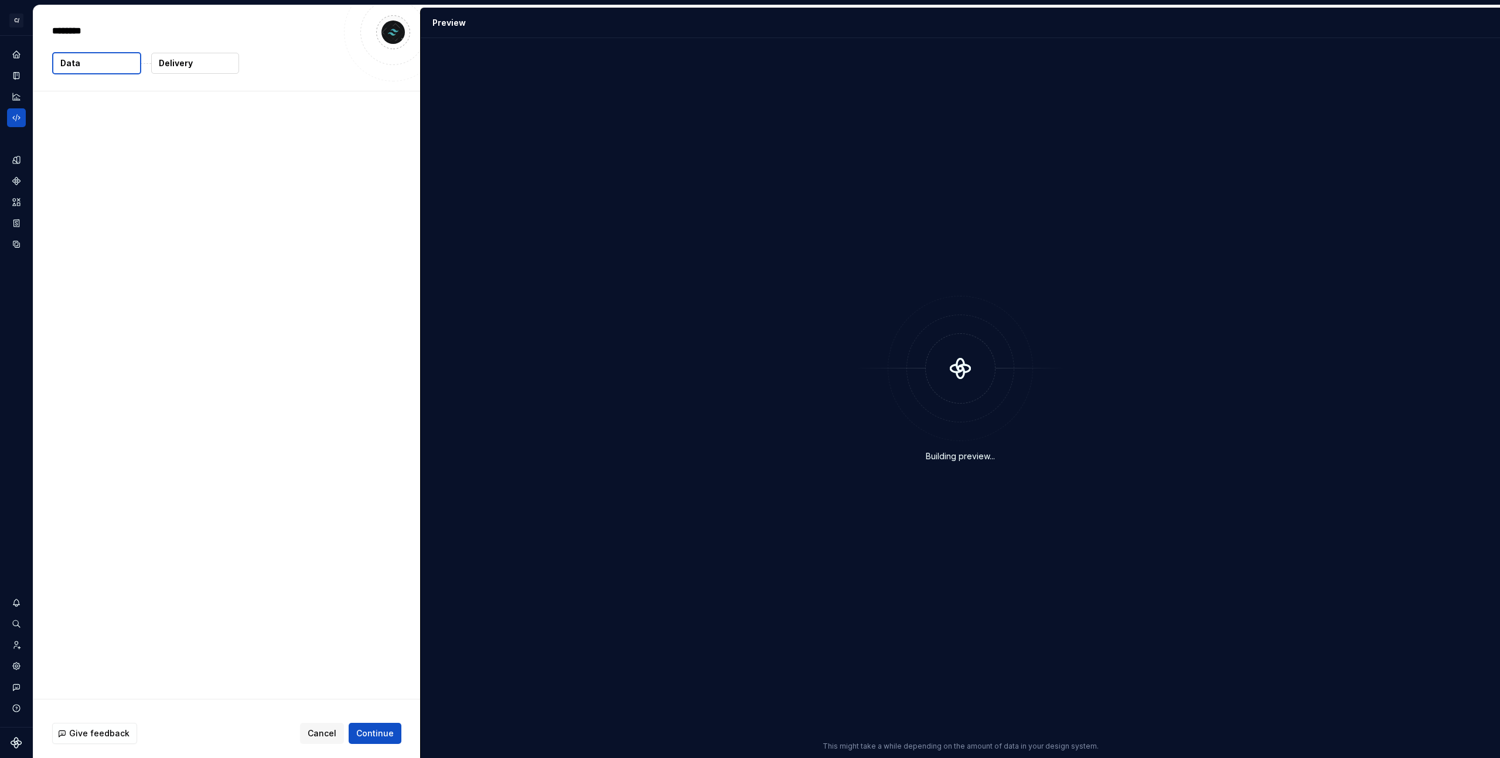
type textarea "*"
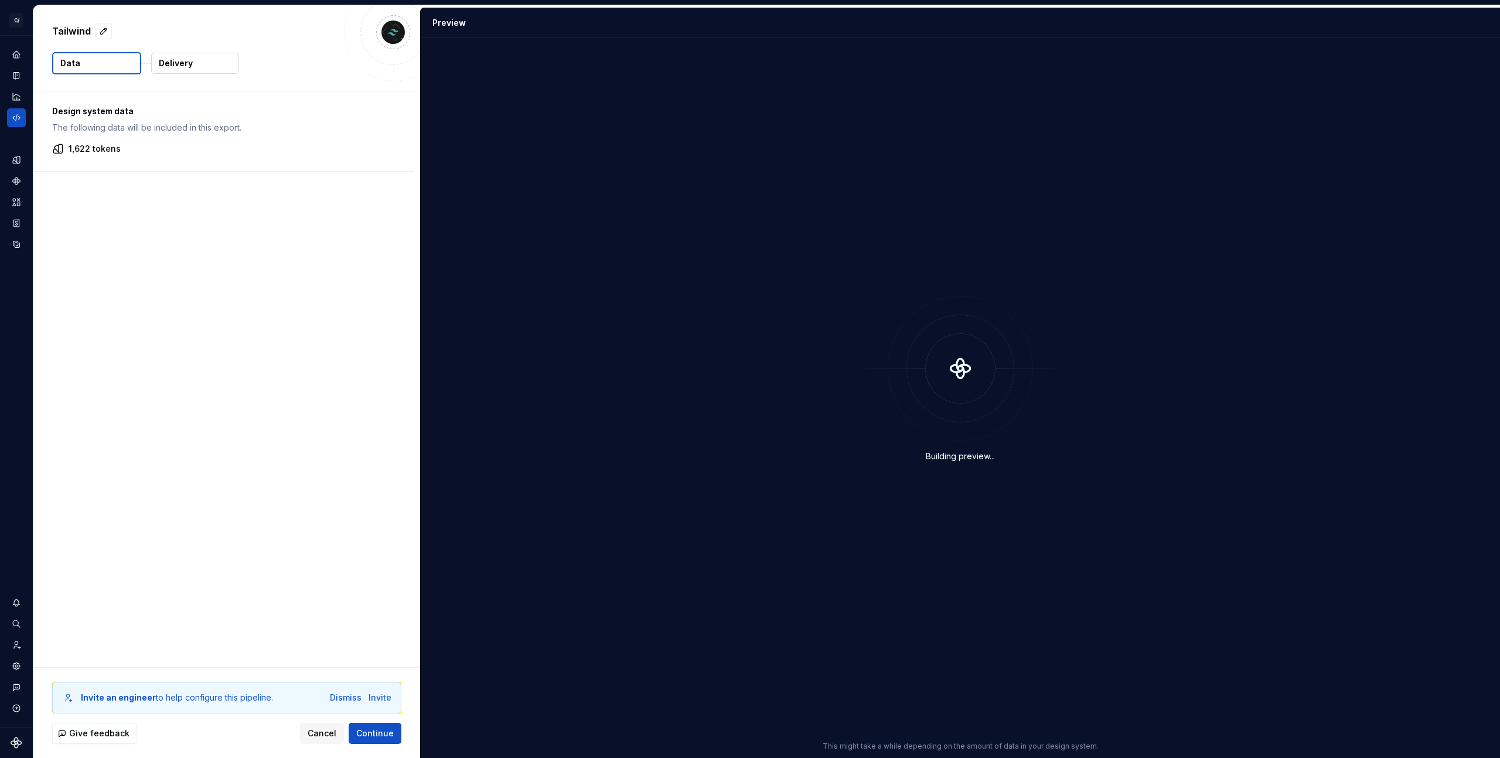
click at [132, 402] on div "Design system data The following data will be included in this export. 1,622 to…" at bounding box center [226, 379] width 387 height 576
click at [183, 70] on button "Delivery" at bounding box center [195, 63] width 88 height 21
click at [188, 62] on p "Delivery" at bounding box center [176, 63] width 34 height 12
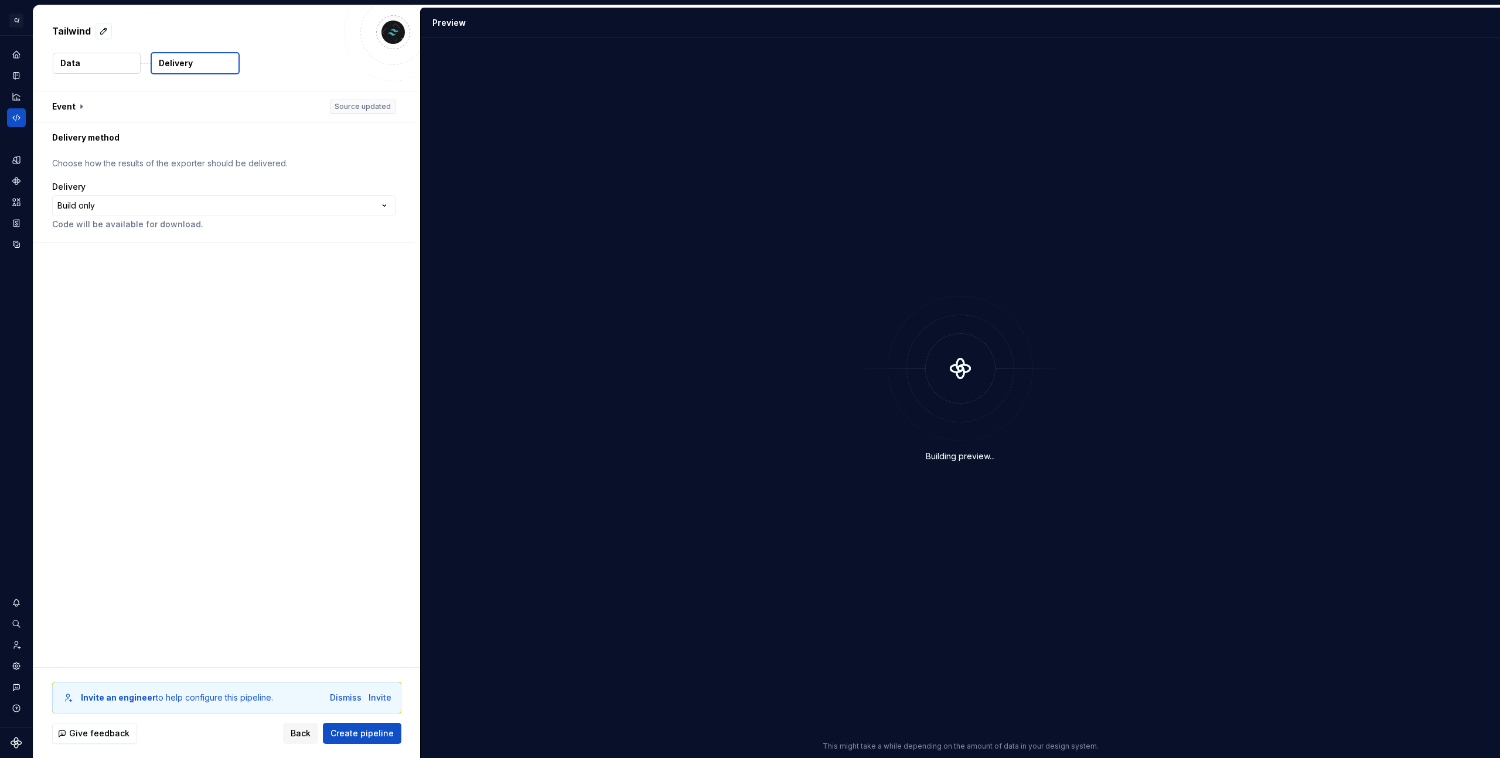
click at [183, 61] on p "Delivery" at bounding box center [176, 63] width 34 height 12
click at [169, 65] on p "Delivery" at bounding box center [176, 63] width 34 height 12
click at [110, 103] on button "button" at bounding box center [223, 106] width 381 height 30
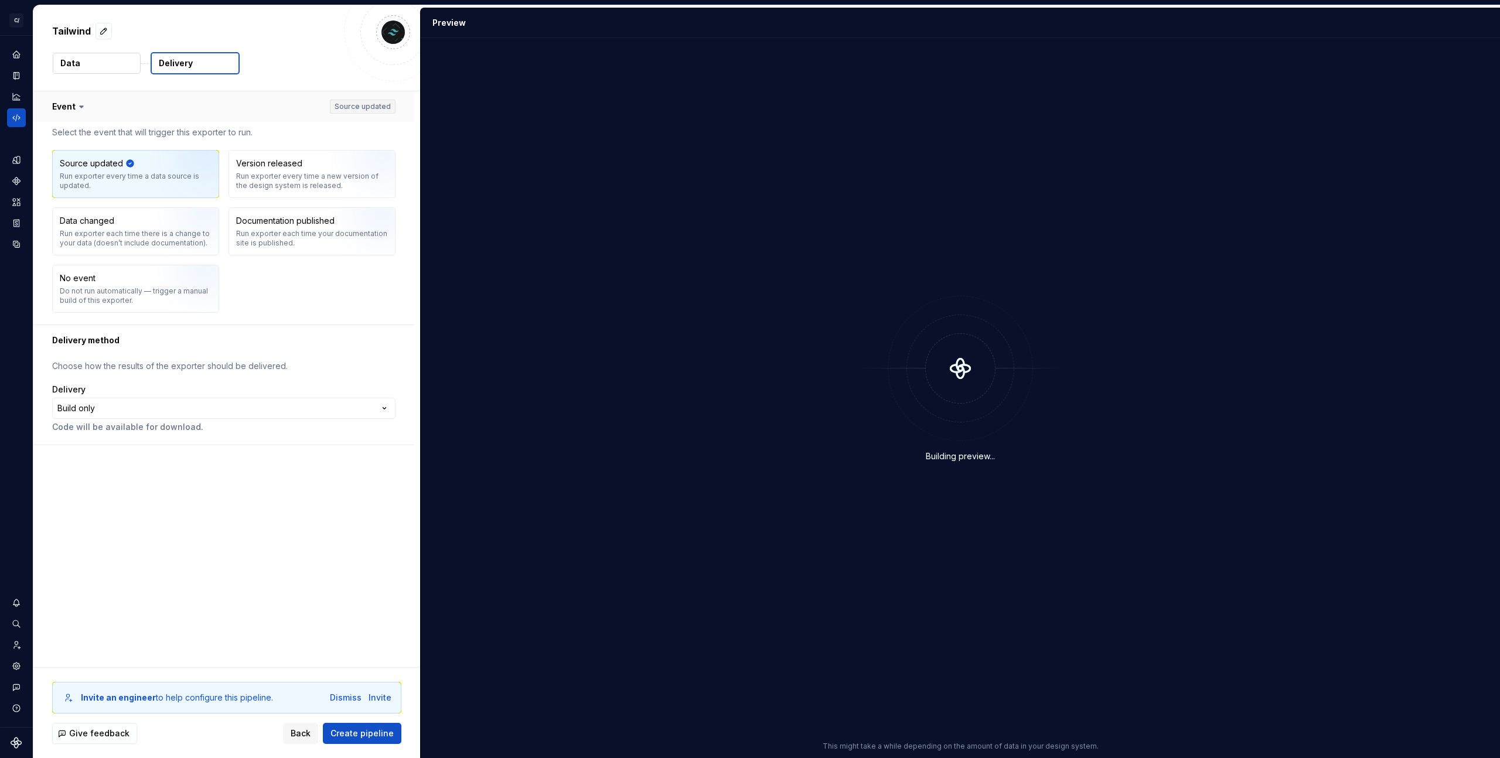
click at [110, 103] on button "button" at bounding box center [223, 106] width 381 height 30
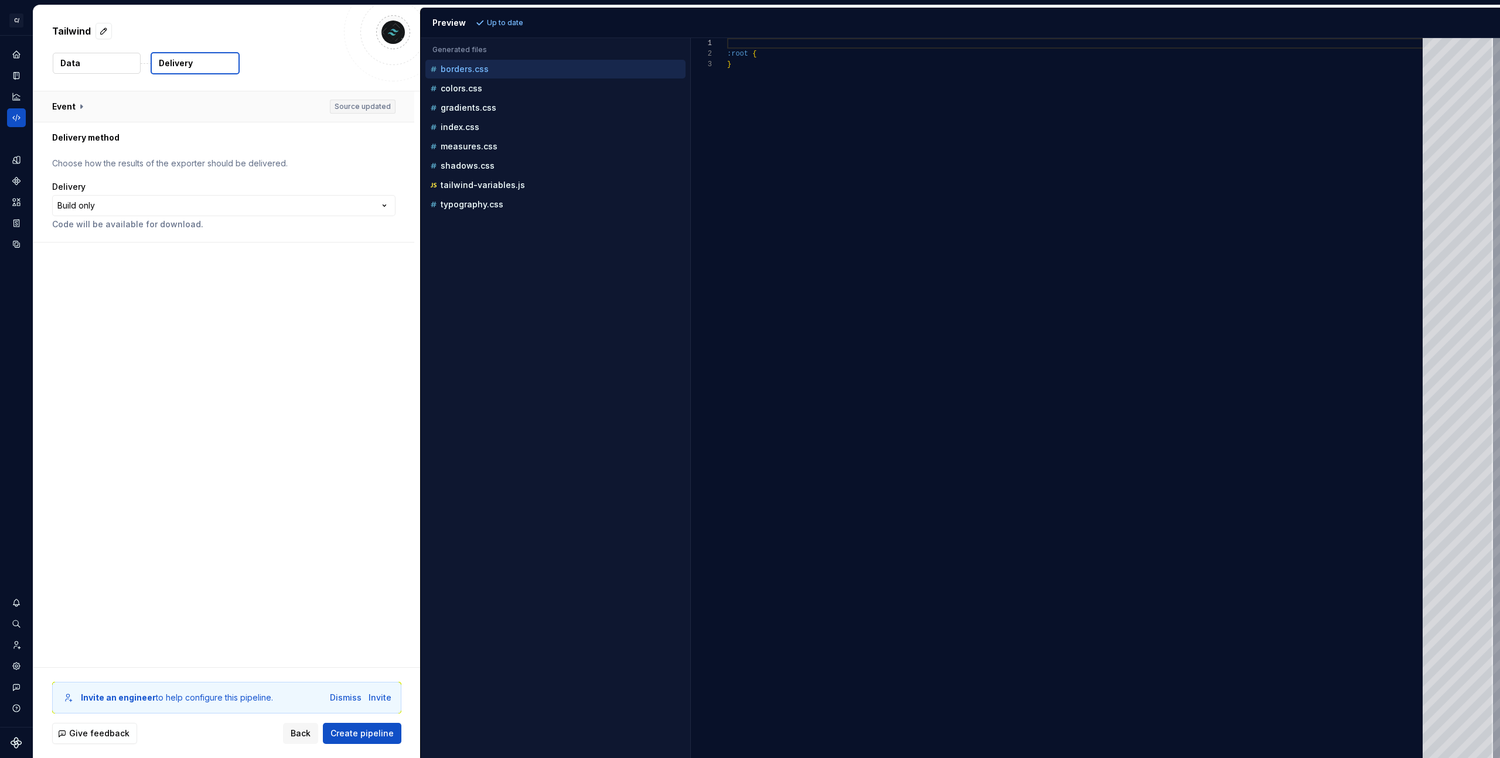
click at [110, 103] on button "button" at bounding box center [223, 106] width 381 height 30
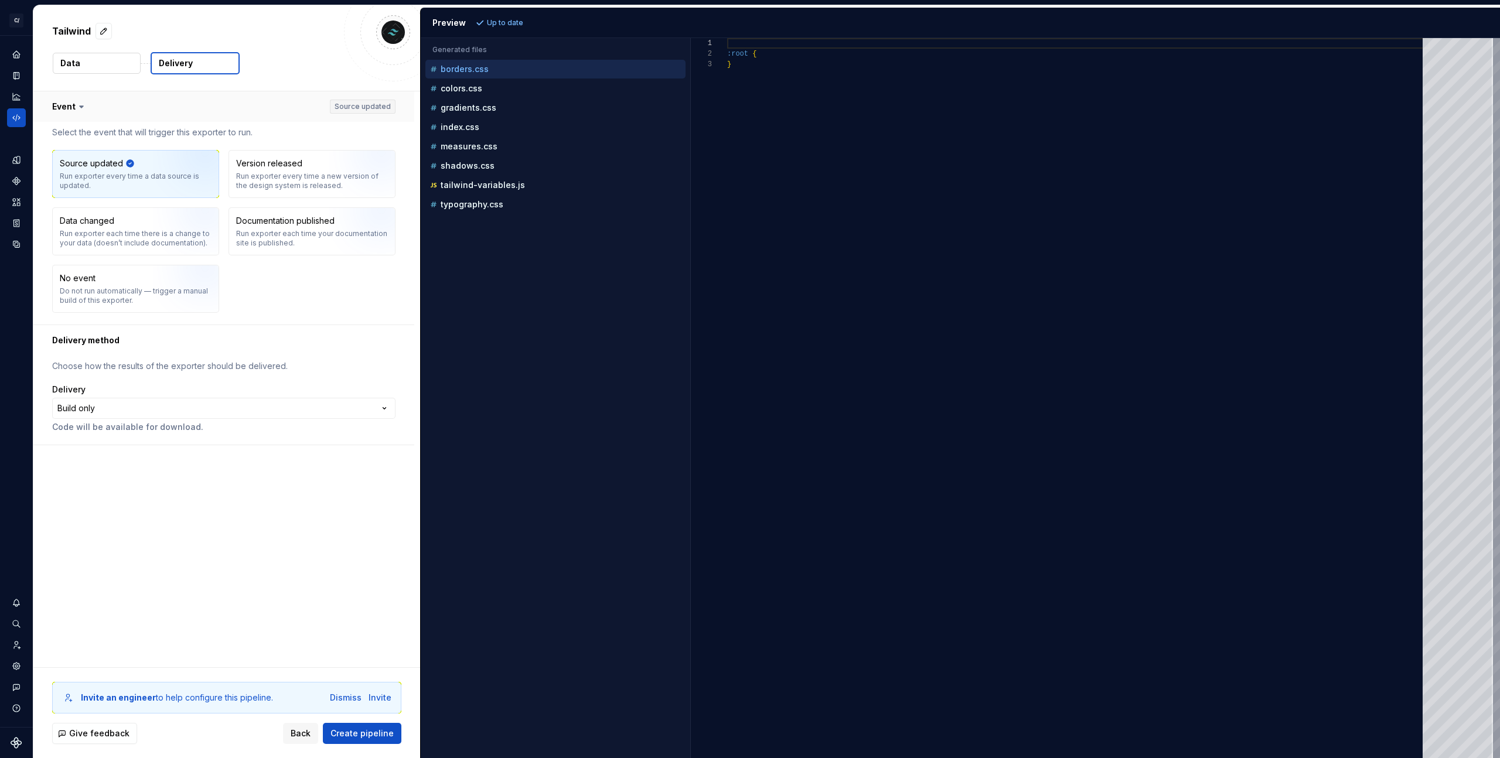
click at [110, 103] on button "button" at bounding box center [223, 106] width 381 height 30
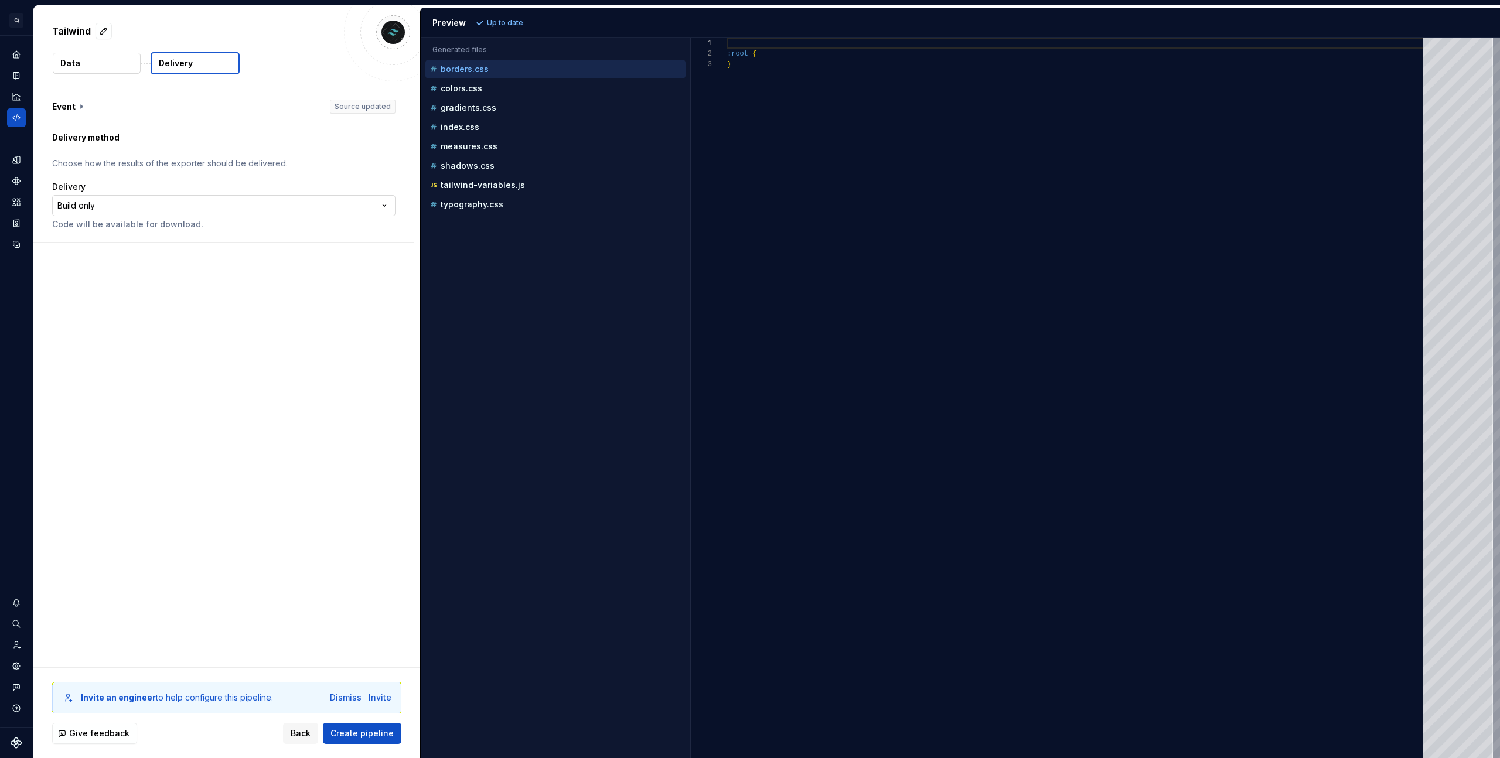
click at [128, 199] on html "**********" at bounding box center [750, 379] width 1500 height 758
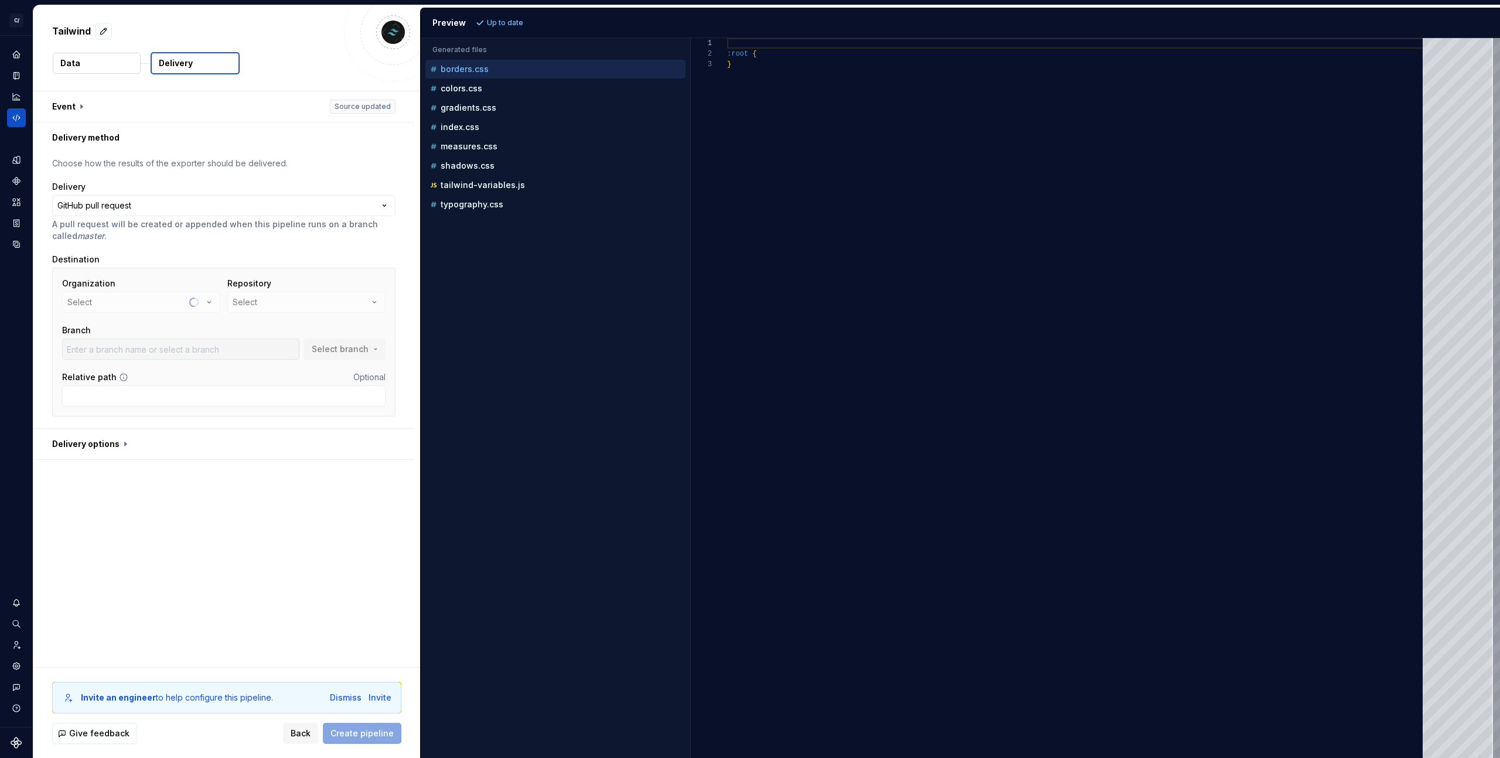
click at [135, 307] on div "Organization Select" at bounding box center [141, 295] width 158 height 35
click at [151, 273] on div "Organization Select Repository Select Branch Select branch Relative path Option…" at bounding box center [223, 342] width 343 height 149
click at [144, 303] on button "kevinhwangmc" at bounding box center [141, 302] width 158 height 21
type input "master"
click at [118, 368] on div "Connect GitHub account" at bounding box center [146, 374] width 101 height 12
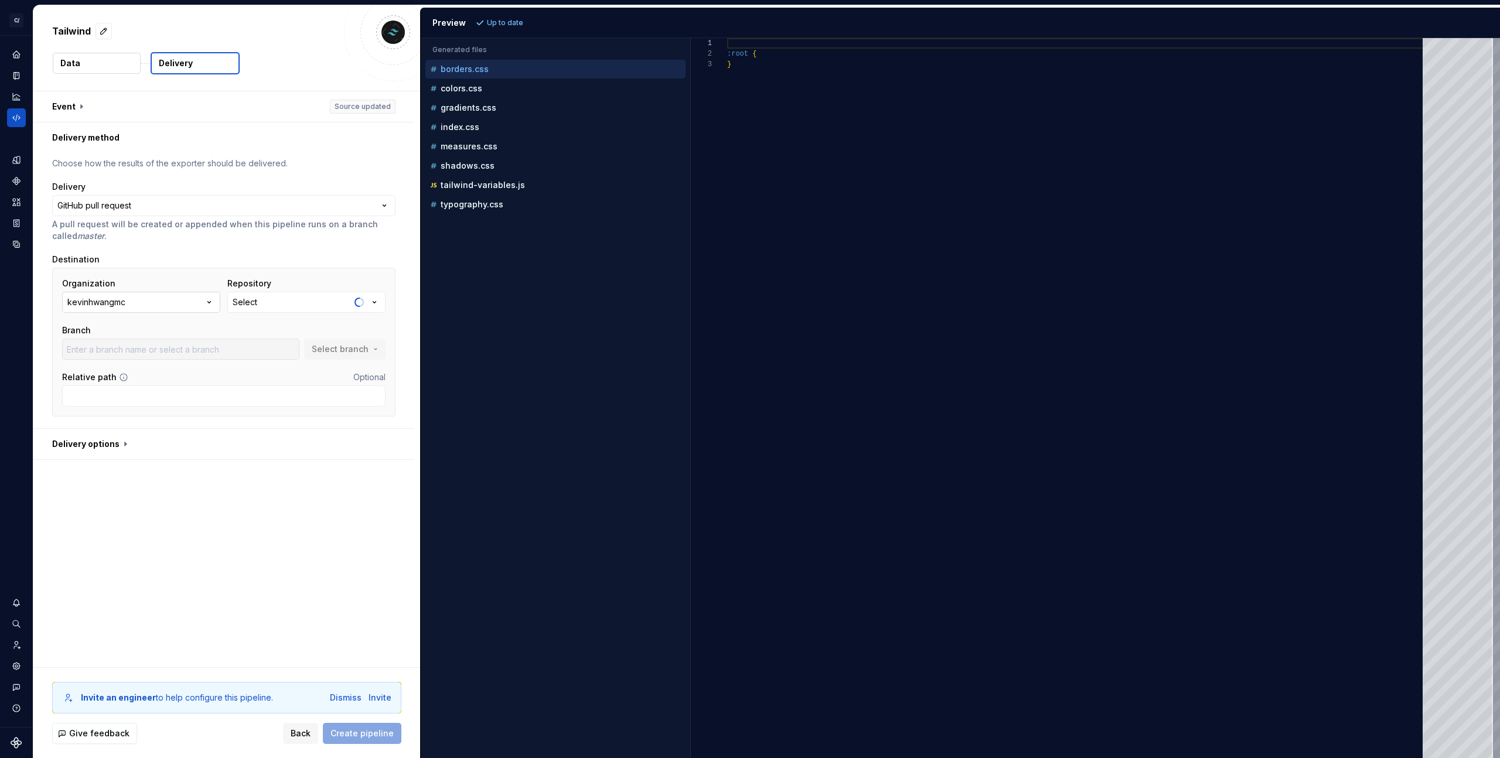
click at [150, 308] on button "kevinhwangmc" at bounding box center [141, 302] width 158 height 21
click at [166, 533] on div "**********" at bounding box center [226, 379] width 387 height 576
click at [181, 306] on button "kevinhwangmc" at bounding box center [141, 302] width 158 height 21
type input "master"
